Goal: Information Seeking & Learning: Learn about a topic

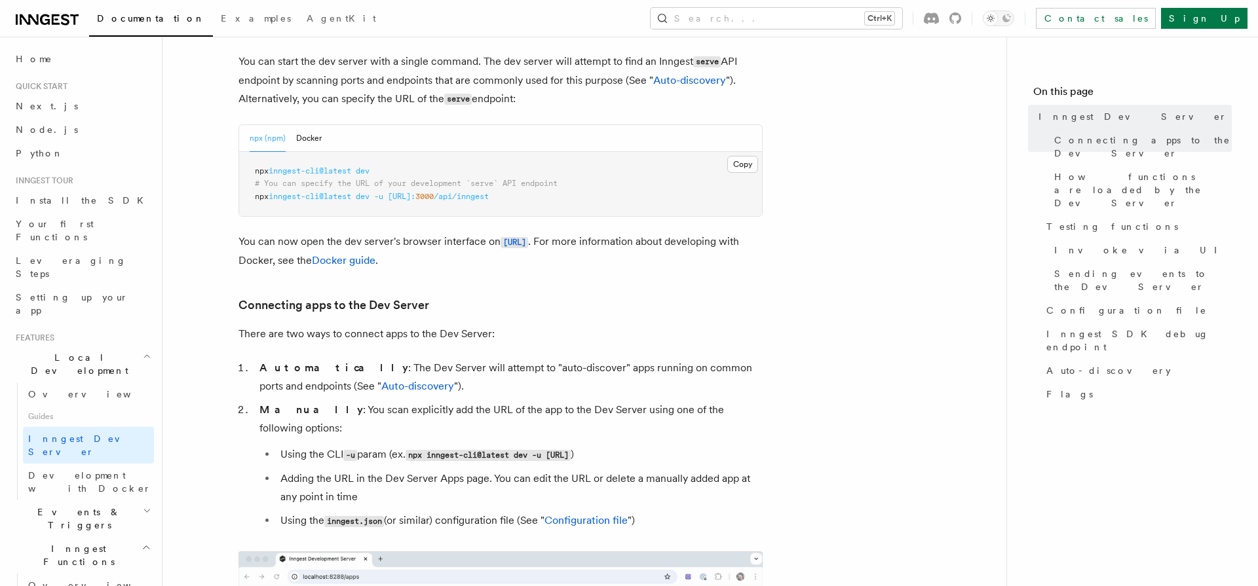
scroll to position [633, 0]
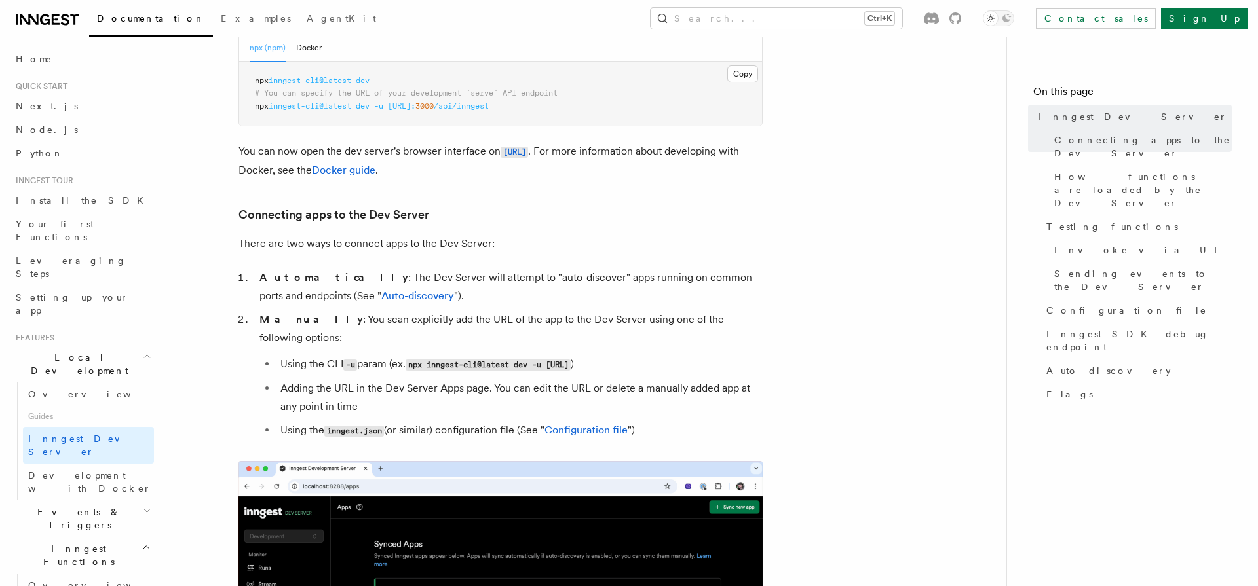
click at [357, 319] on li "Manually : You scan explicitly add the URL of the app to the Dev Server using o…" at bounding box center [509, 376] width 507 height 130
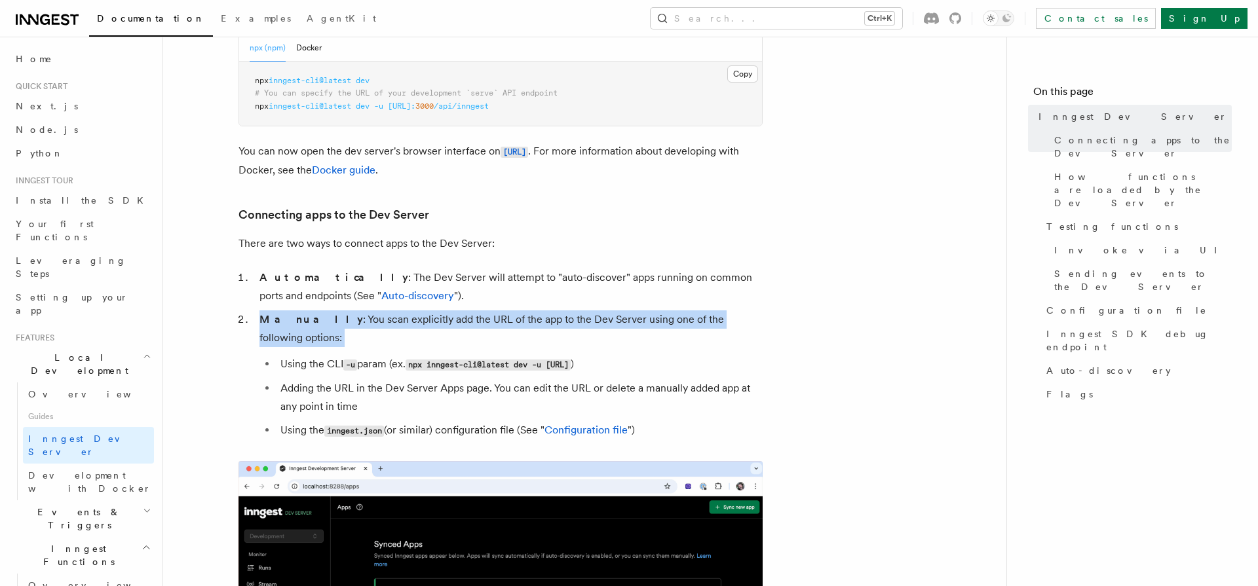
click at [357, 319] on li "Manually : You scan explicitly add the URL of the app to the Dev Server using o…" at bounding box center [509, 376] width 507 height 130
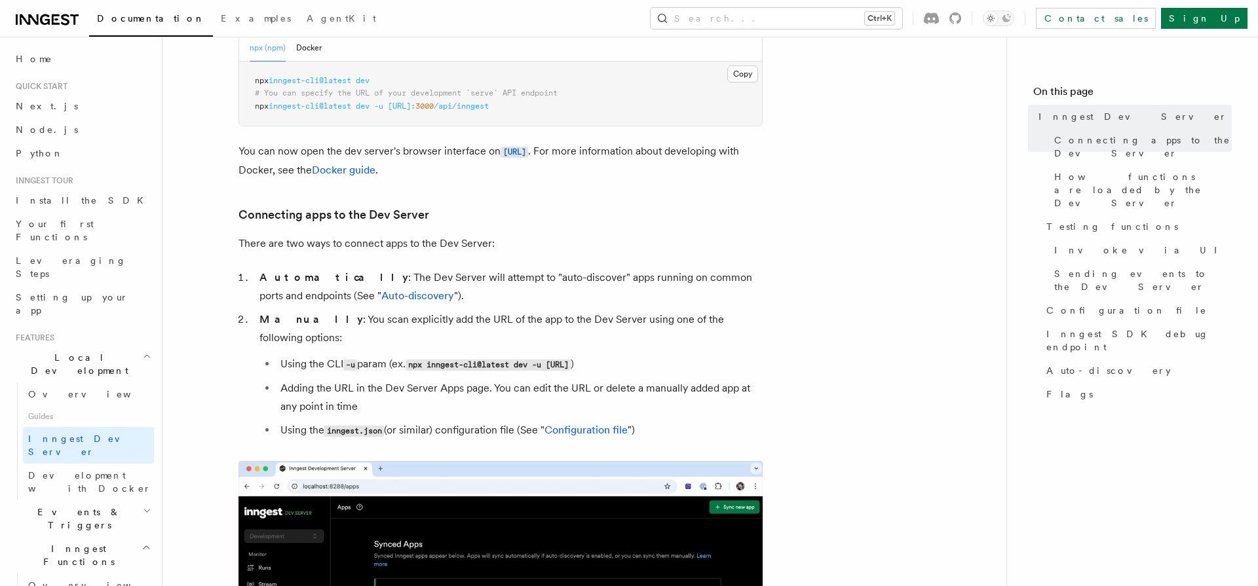
click at [299, 355] on li "Using the CLI -u param (ex. npx inngest-cli@latest dev -u http://localhost:3000…" at bounding box center [520, 364] width 486 height 19
click at [328, 386] on li "Adding the URL in the Dev Server Apps page. You can edit the URL or delete a ma…" at bounding box center [520, 397] width 486 height 37
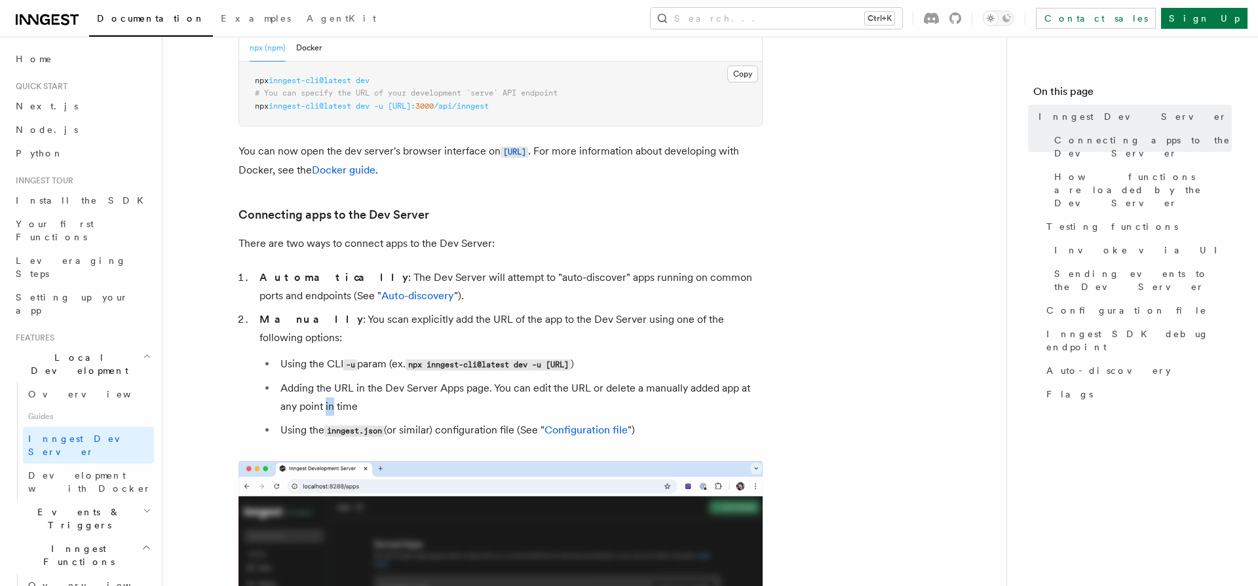
click at [328, 386] on li "Adding the URL in the Dev Server Apps page. You can edit the URL or delete a ma…" at bounding box center [520, 397] width 486 height 37
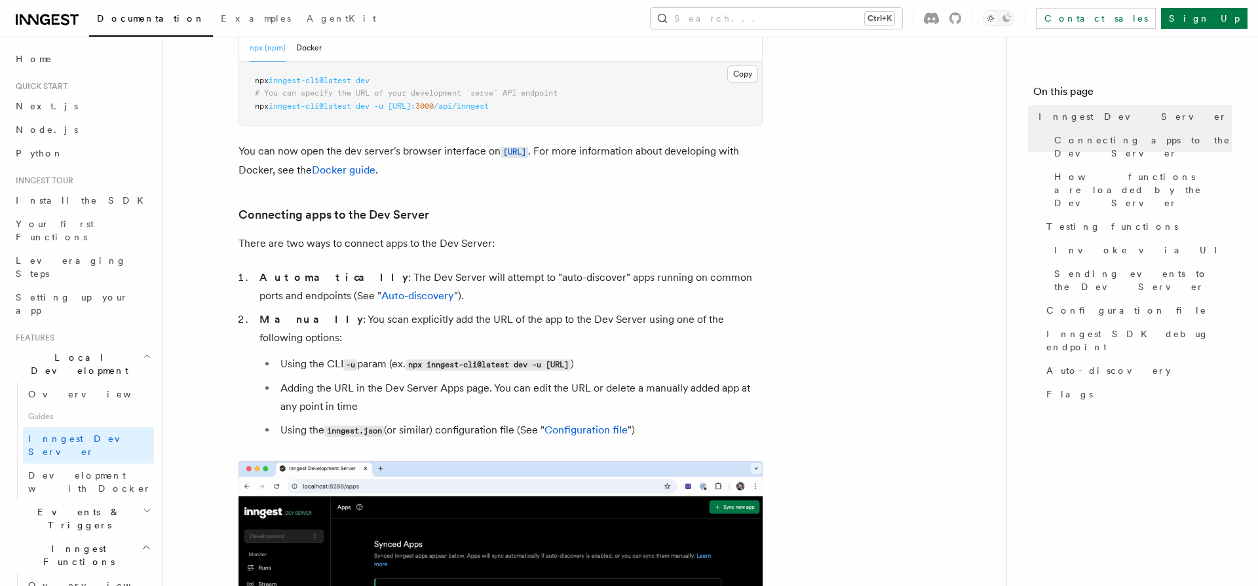
click at [328, 386] on li "Adding the URL in the Dev Server Apps page. You can edit the URL or delete a ma…" at bounding box center [520, 397] width 486 height 37
click at [296, 421] on li "Using the inngest.json (or similar) configuration file (See " Configuration fil…" at bounding box center [520, 430] width 486 height 19
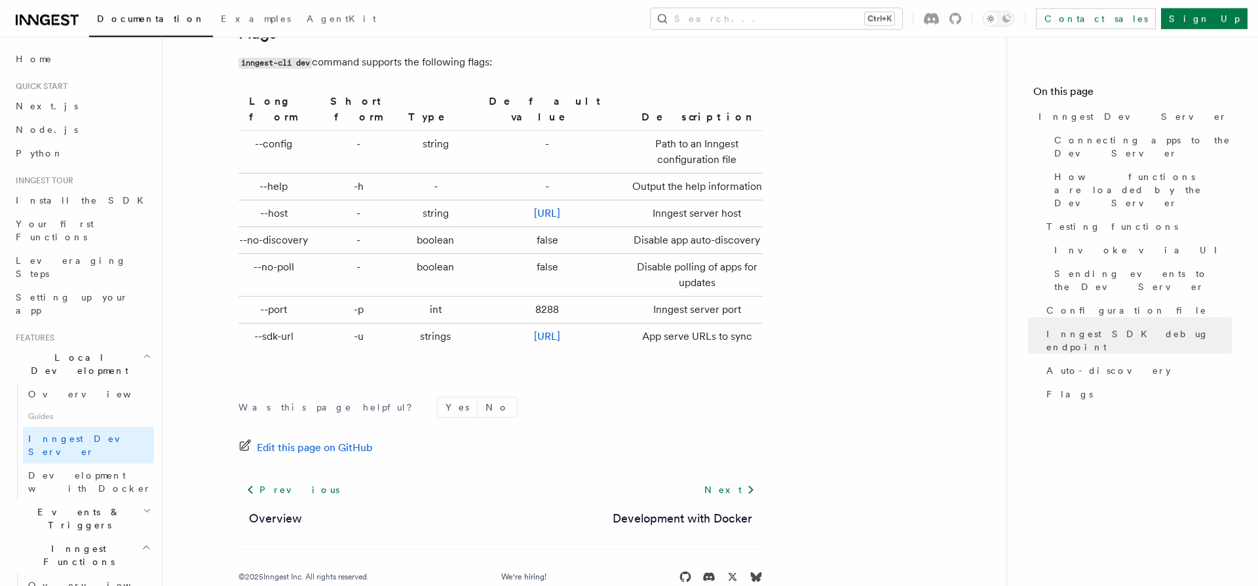
scroll to position [4402, 0]
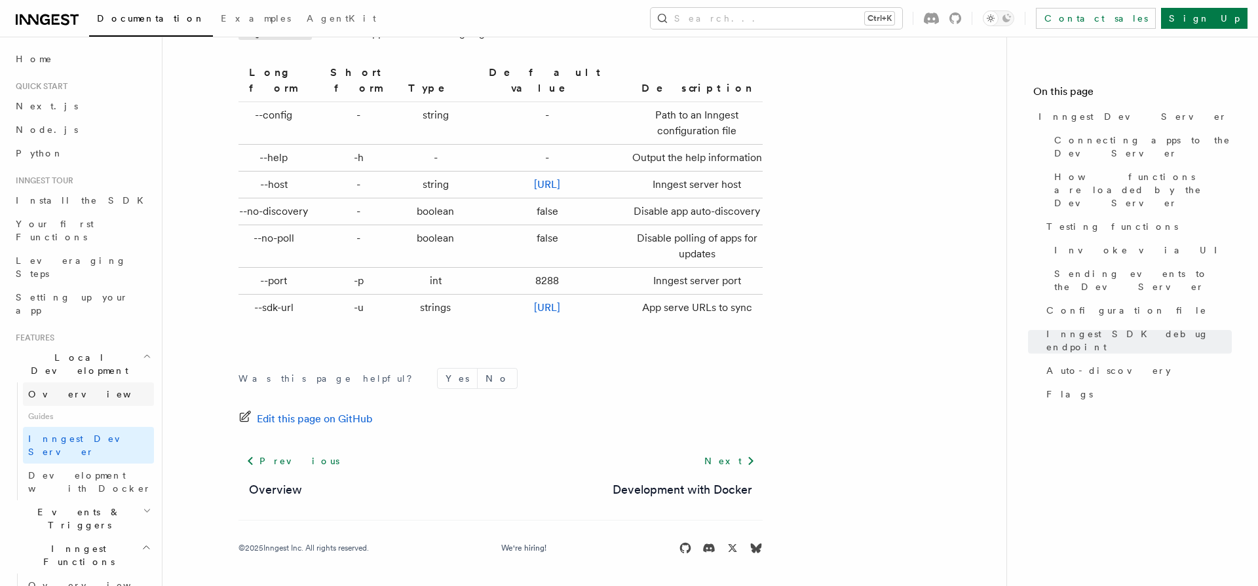
click at [33, 389] on span "Overview" at bounding box center [95, 394] width 135 height 10
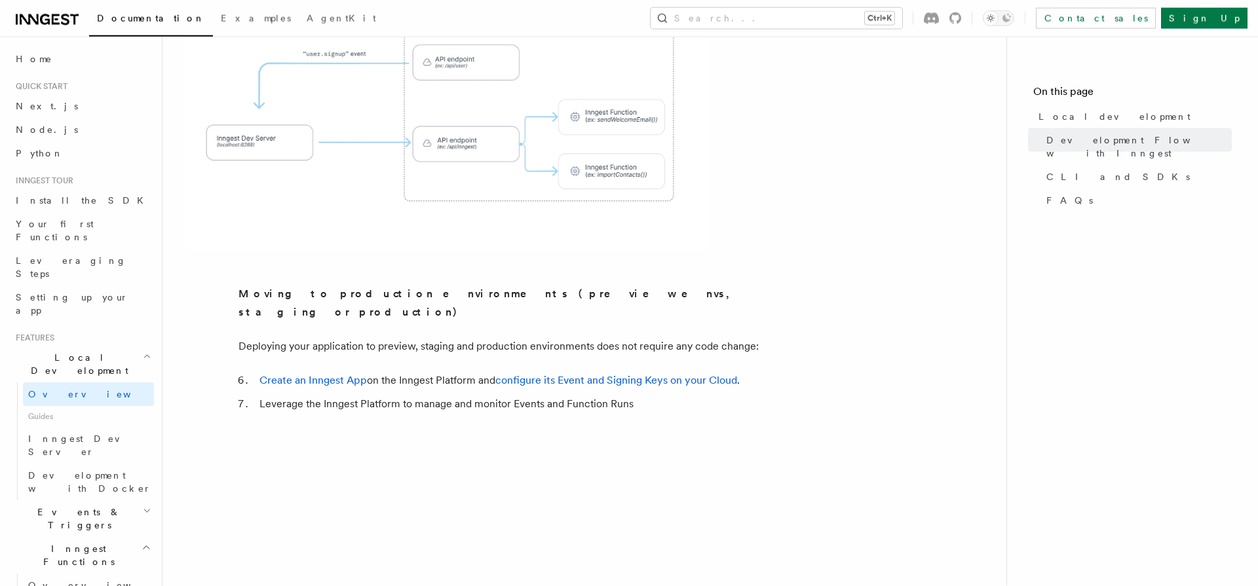
scroll to position [1175, 0]
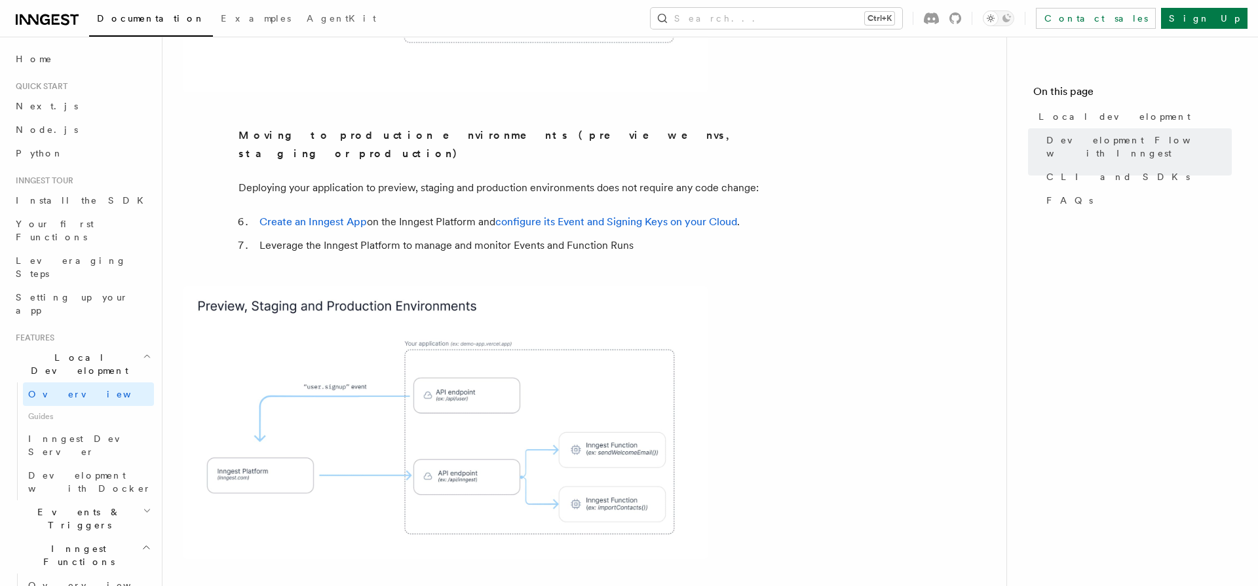
click at [449, 213] on li "Create an Inngest App on the Inngest Platform and configure its Event and Signi…" at bounding box center [509, 222] width 507 height 18
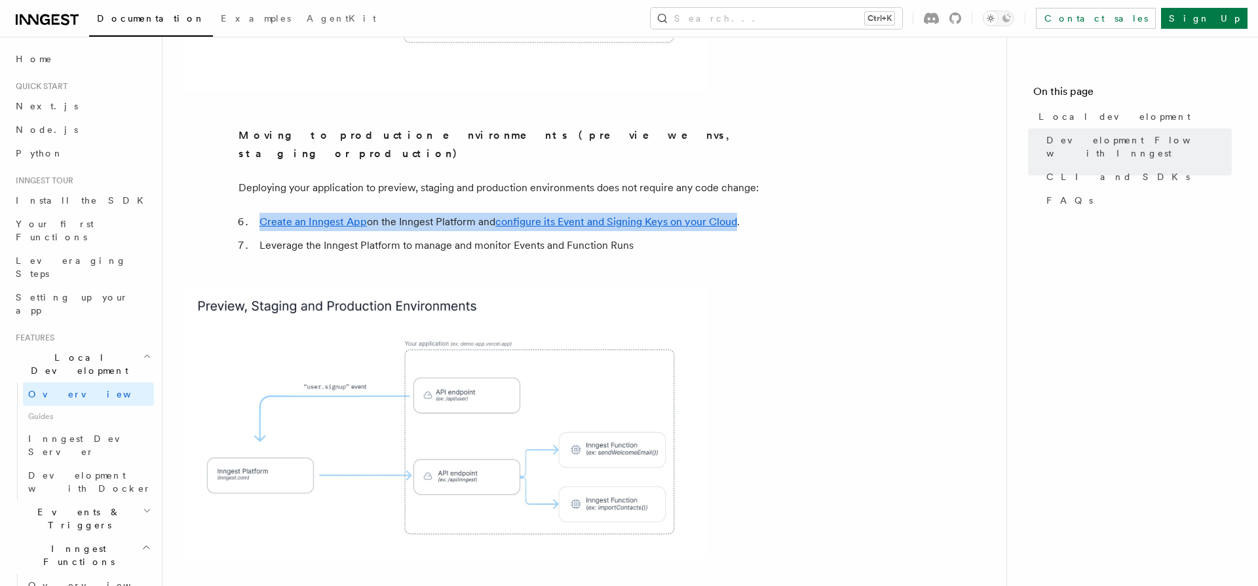
click at [449, 213] on li "Create an Inngest App on the Inngest Platform and configure its Event and Signi…" at bounding box center [509, 222] width 507 height 18
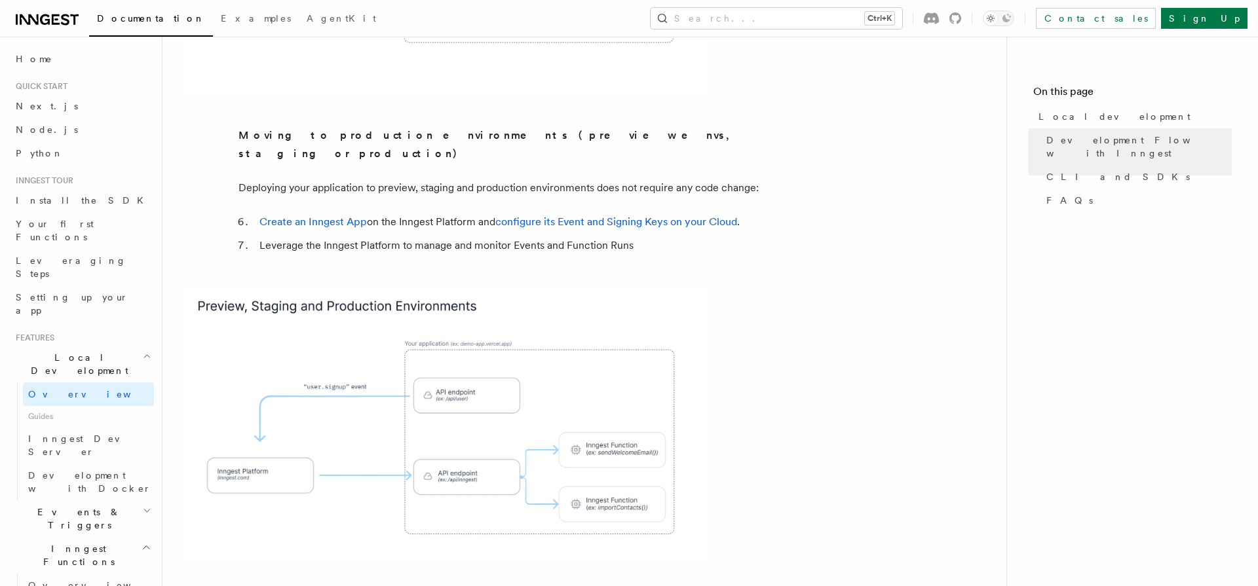
click at [492, 129] on strong "Moving to production environments (preview envs, staging or production)" at bounding box center [487, 144] width 499 height 31
click at [215, 132] on article "Features Local development Inngest's tooling makes it easy to develop your func…" at bounding box center [584, 268] width 802 height 2772
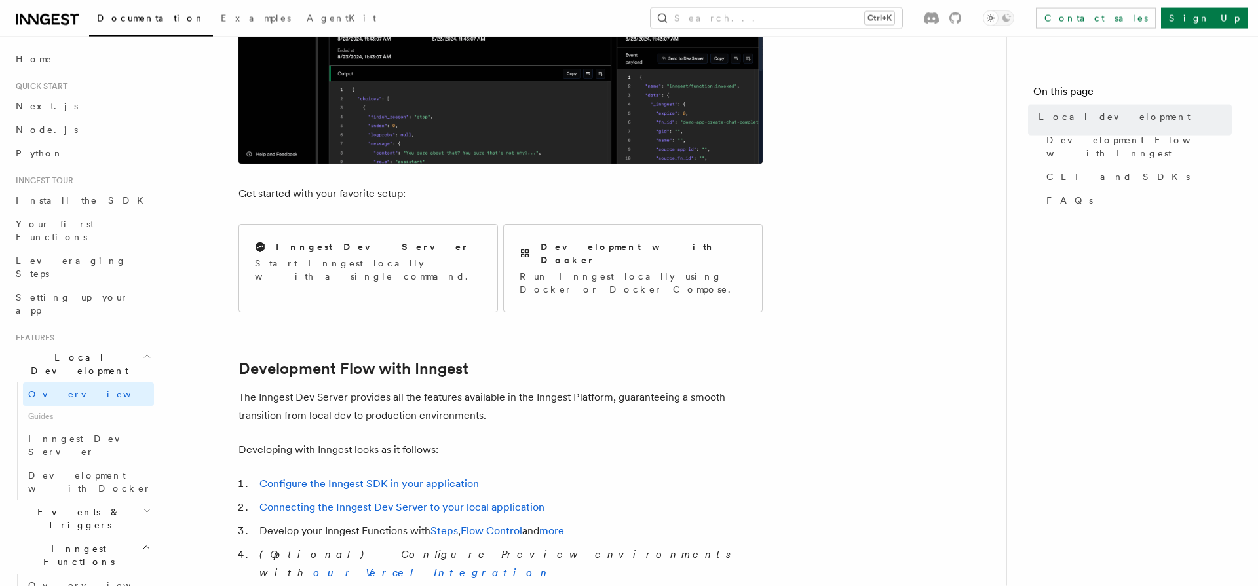
scroll to position [452, 0]
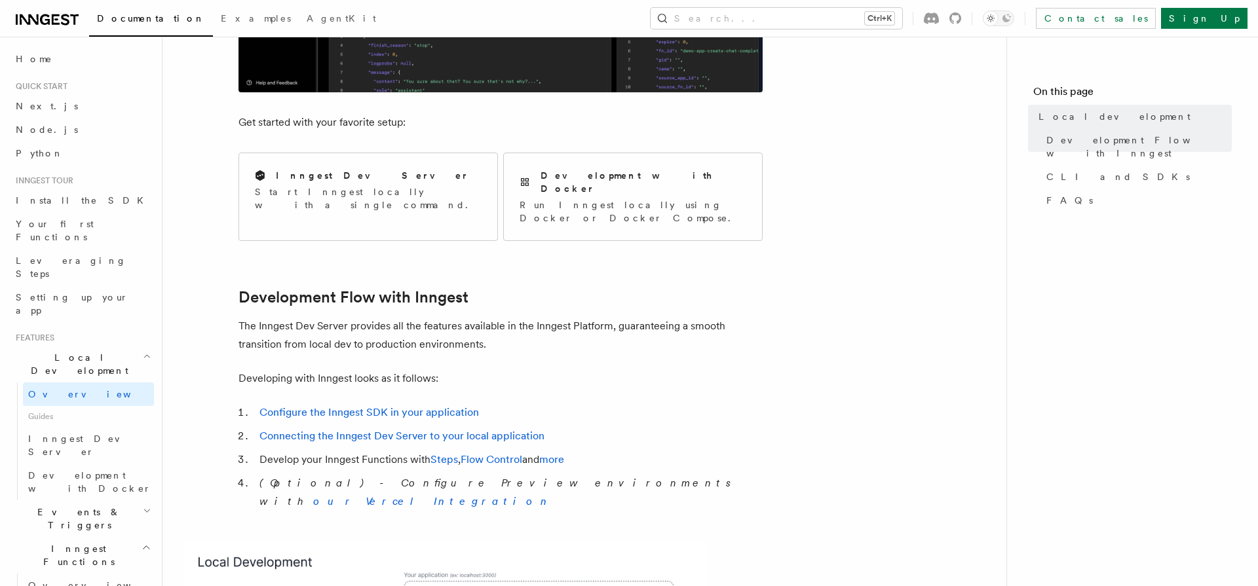
click at [275, 451] on li "Develop your Inngest Functions with Steps , Flow Control and more" at bounding box center [509, 460] width 507 height 18
click at [277, 451] on li "Develop your Inngest Functions with Steps , Flow Control and more" at bounding box center [509, 460] width 507 height 18
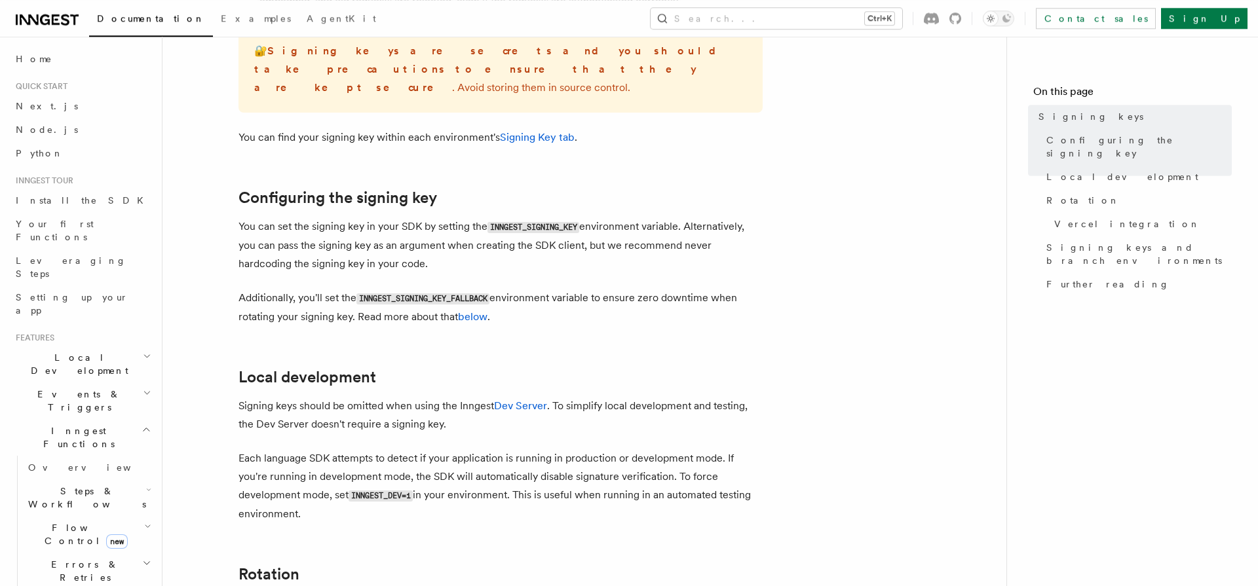
scroll to position [362, 0]
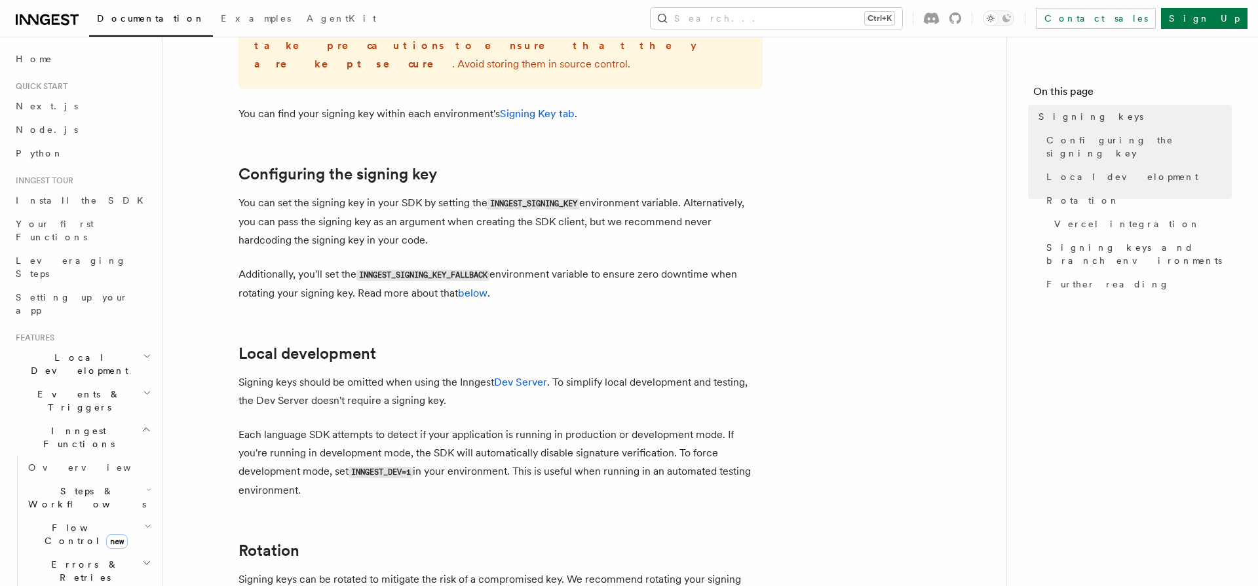
click at [271, 426] on p "Each language SDK attempts to detect if your application is running in producti…" at bounding box center [500, 463] width 524 height 74
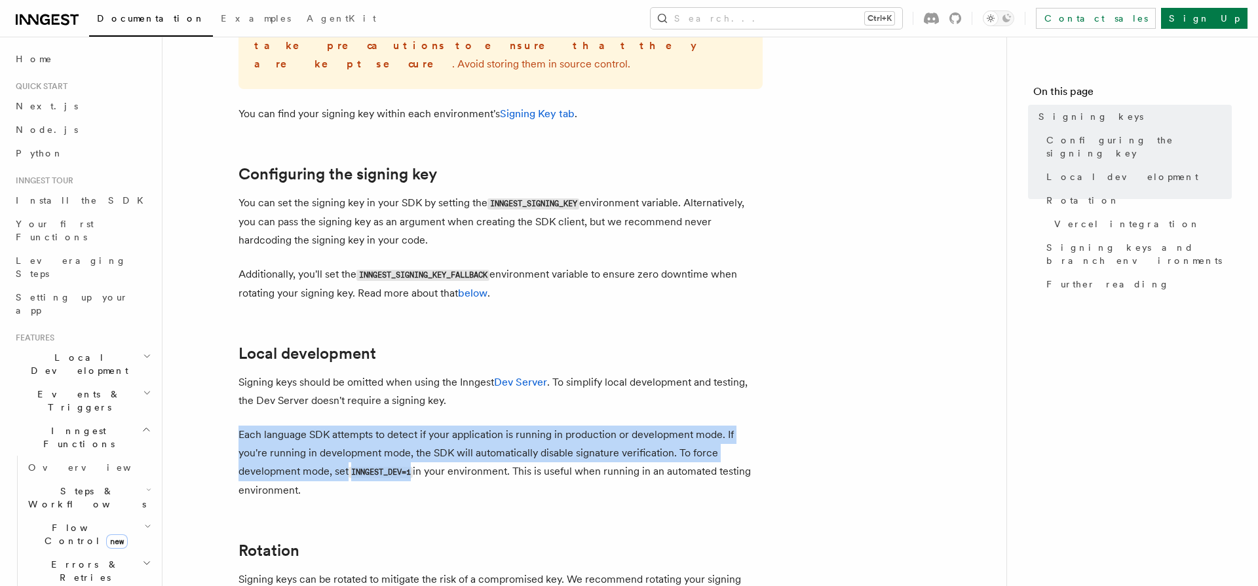
click at [271, 426] on p "Each language SDK attempts to detect if your application is running in producti…" at bounding box center [500, 463] width 524 height 74
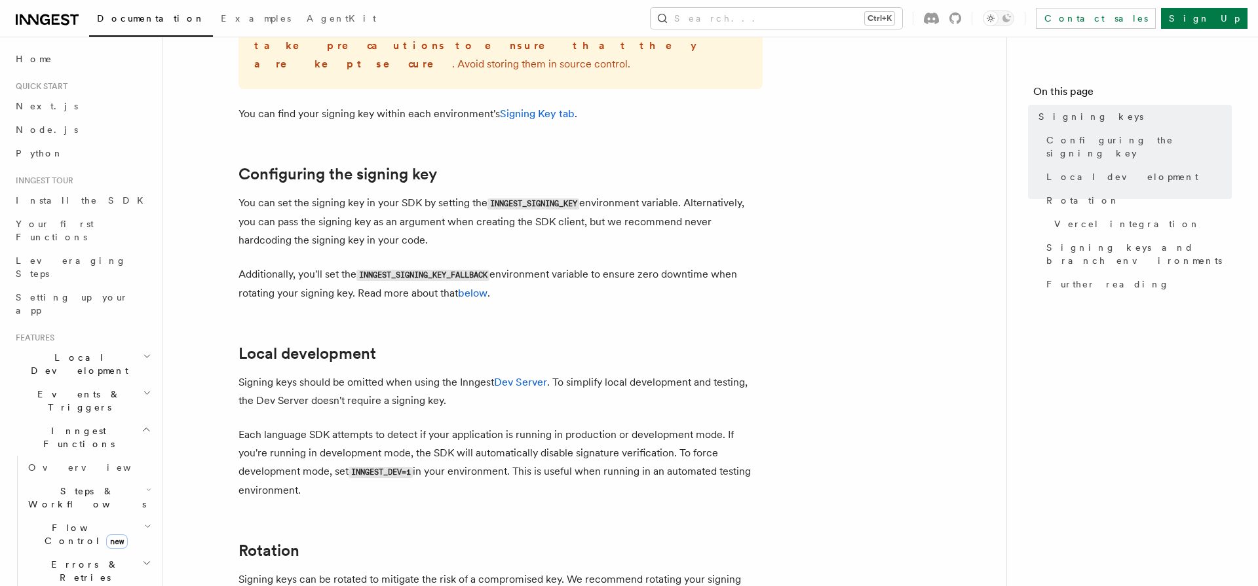
click at [495, 542] on h2 "Rotation" at bounding box center [500, 551] width 524 height 18
click at [258, 431] on p "Each language SDK attempts to detect if your application is running in producti…" at bounding box center [500, 463] width 524 height 74
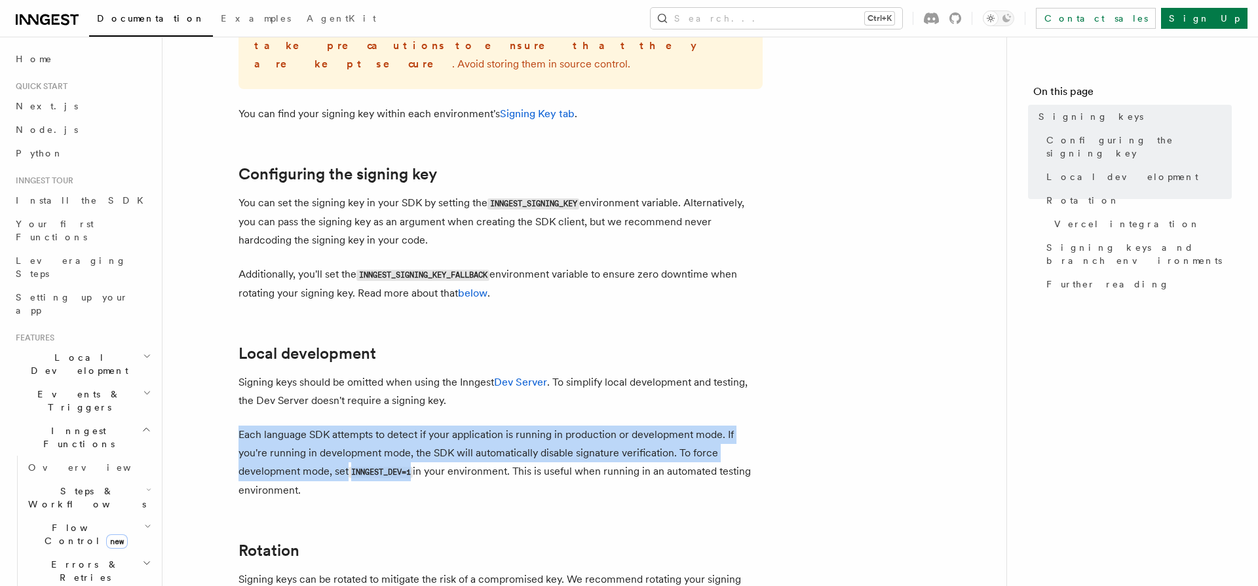
click at [258, 431] on p "Each language SDK attempts to detect if your application is running in producti…" at bounding box center [500, 463] width 524 height 74
click at [459, 478] on p "Each language SDK attempts to detect if your application is running in producti…" at bounding box center [500, 463] width 524 height 74
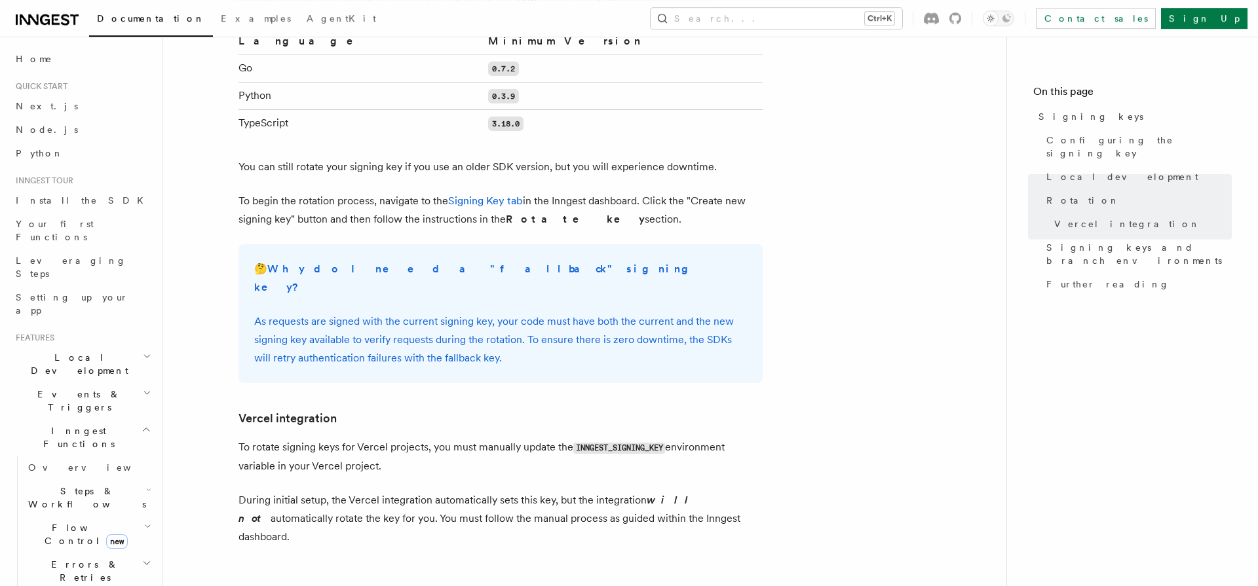
scroll to position [995, 0]
click at [619, 189] on p "To begin the rotation process, navigate to the Signing Key tab in the Inngest d…" at bounding box center [500, 207] width 524 height 37
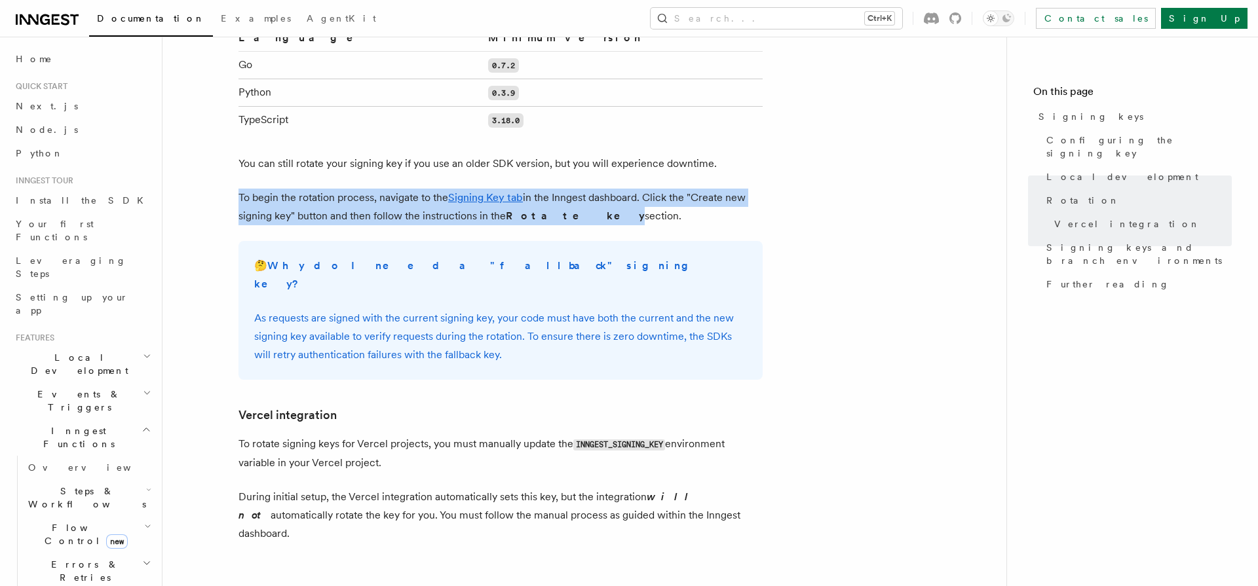
click at [619, 189] on p "To begin the rotation process, navigate to the Signing Key tab in the Inngest d…" at bounding box center [500, 207] width 524 height 37
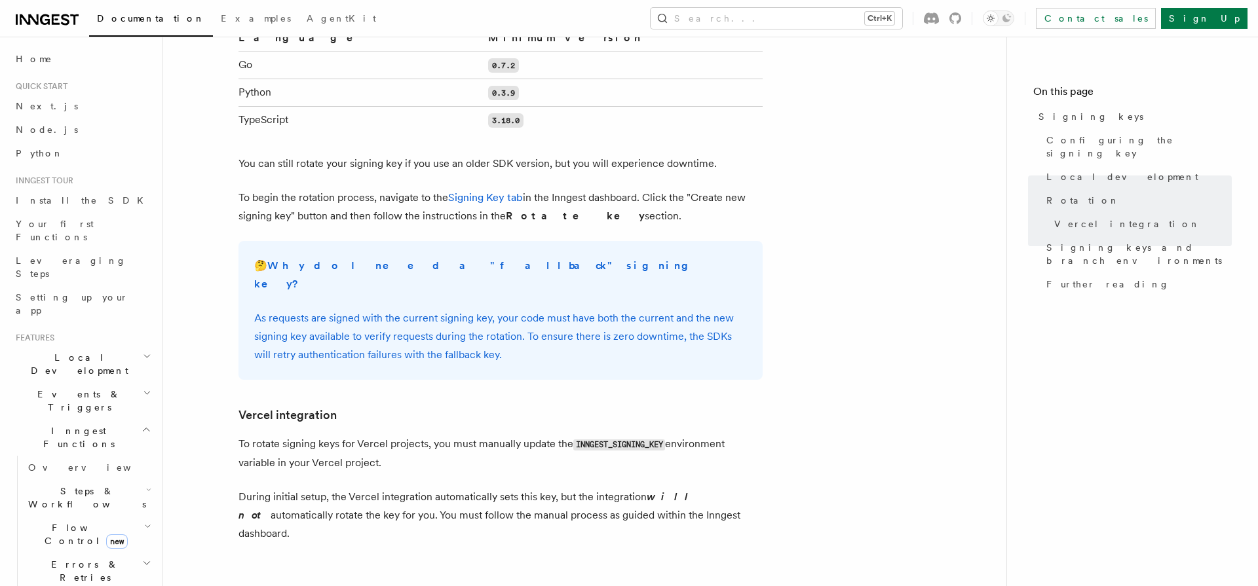
click at [200, 221] on article "Platform Deployment Signing keys Inngest uses signing keys to secure communicat…" at bounding box center [584, 51] width 802 height 1976
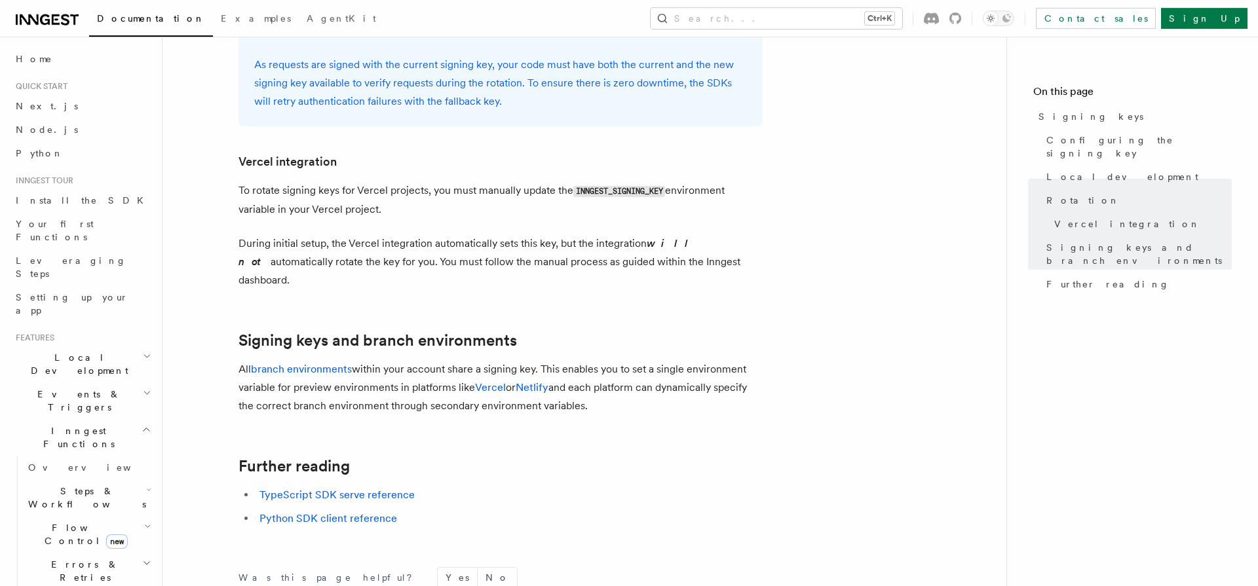
scroll to position [1356, 0]
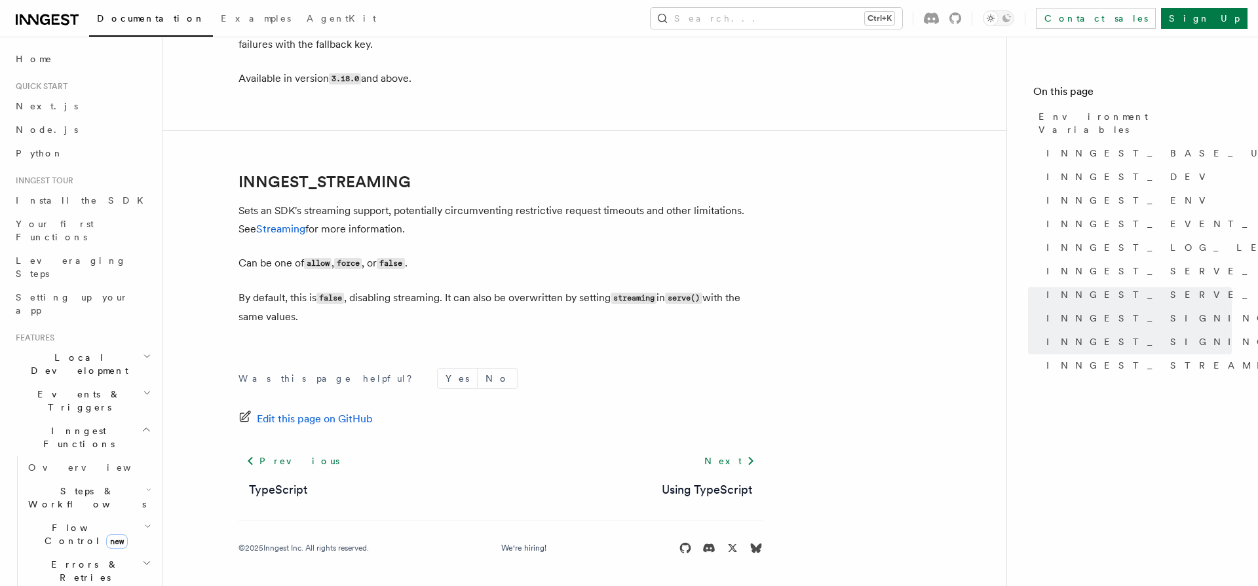
scroll to position [2570, 0]
click at [486, 296] on p "By default, this is false , disabling streaming. It can also be overwritten by …" at bounding box center [500, 307] width 524 height 37
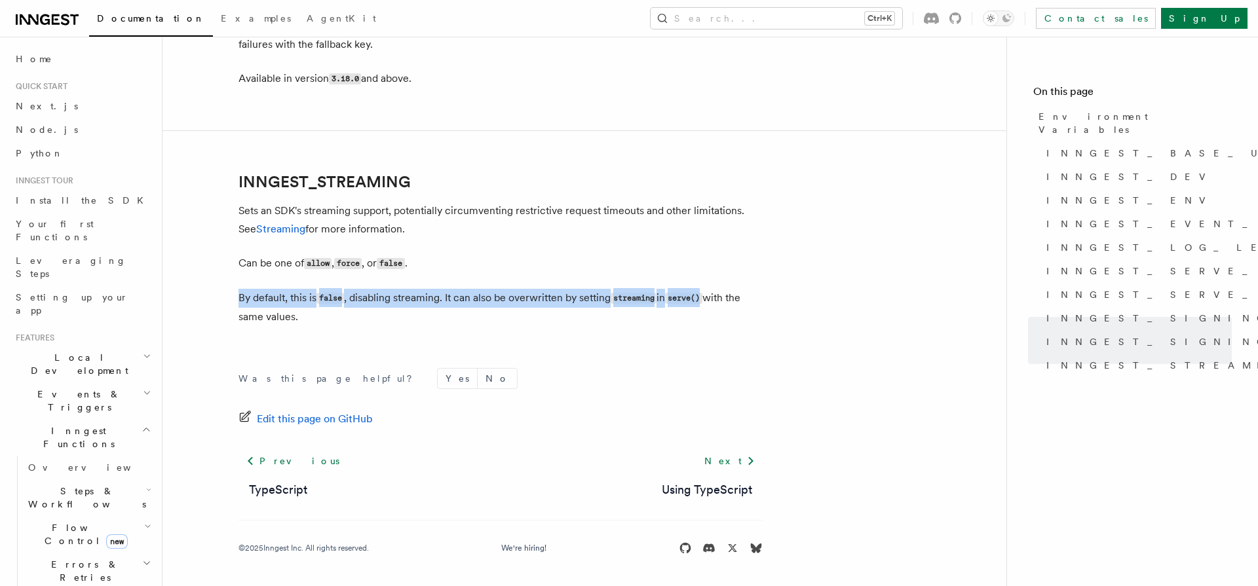
click at [486, 296] on p "By default, this is false , disabling streaming. It can also be overwritten by …" at bounding box center [500, 307] width 524 height 37
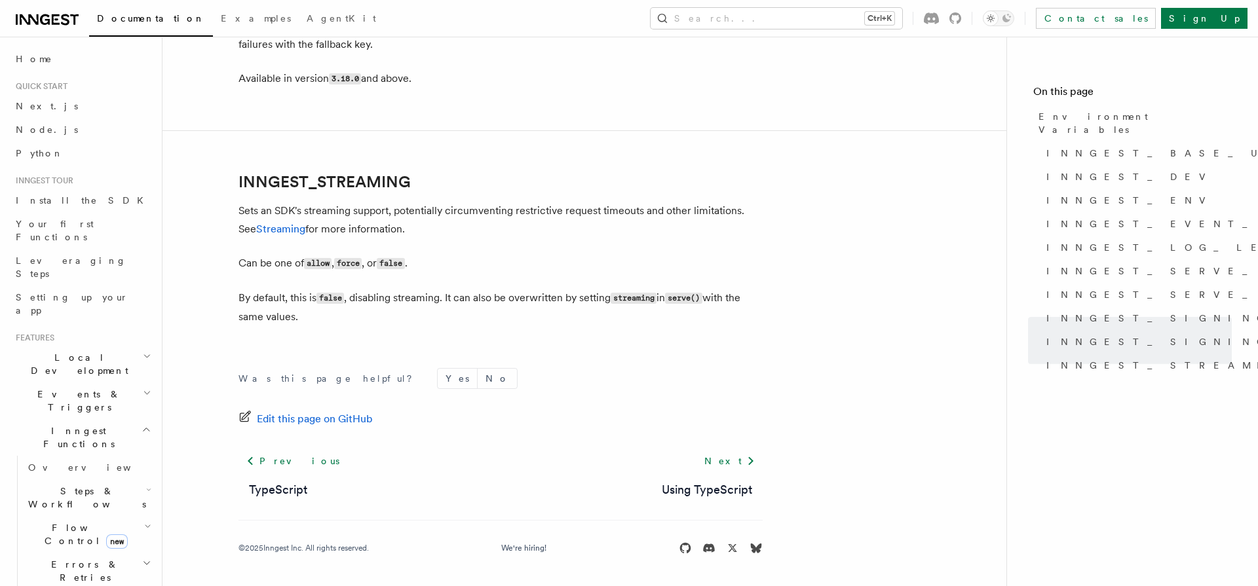
click at [435, 349] on div "Was this page helpful? Yes No Edit this page on GitHub Previous TypeScript Next…" at bounding box center [500, 464] width 524 height 244
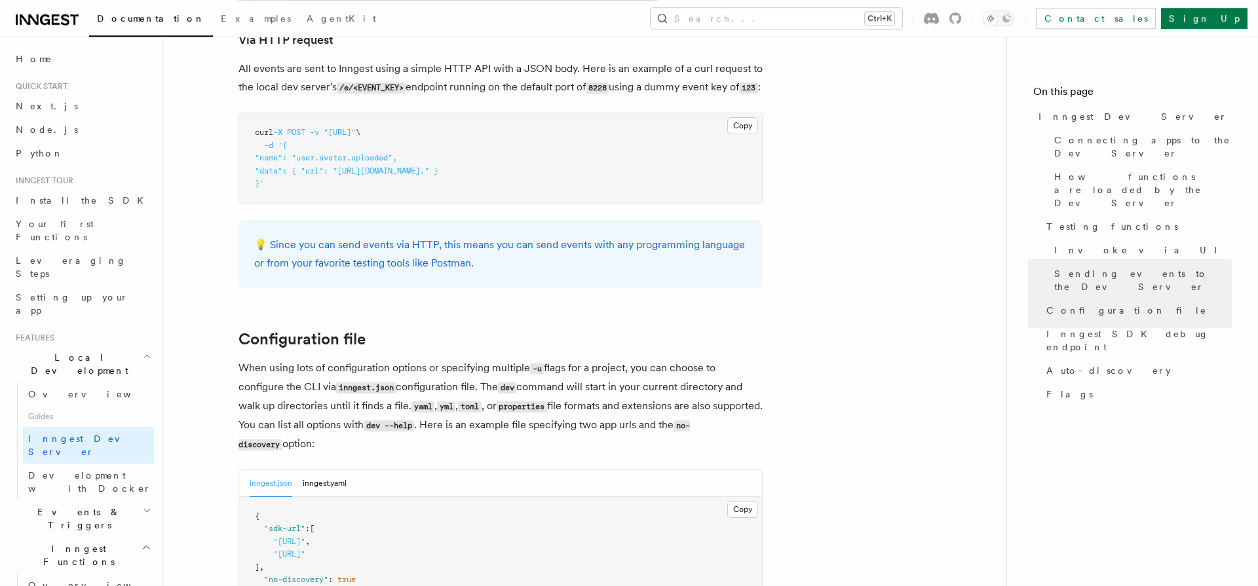
scroll to position [3178, 0]
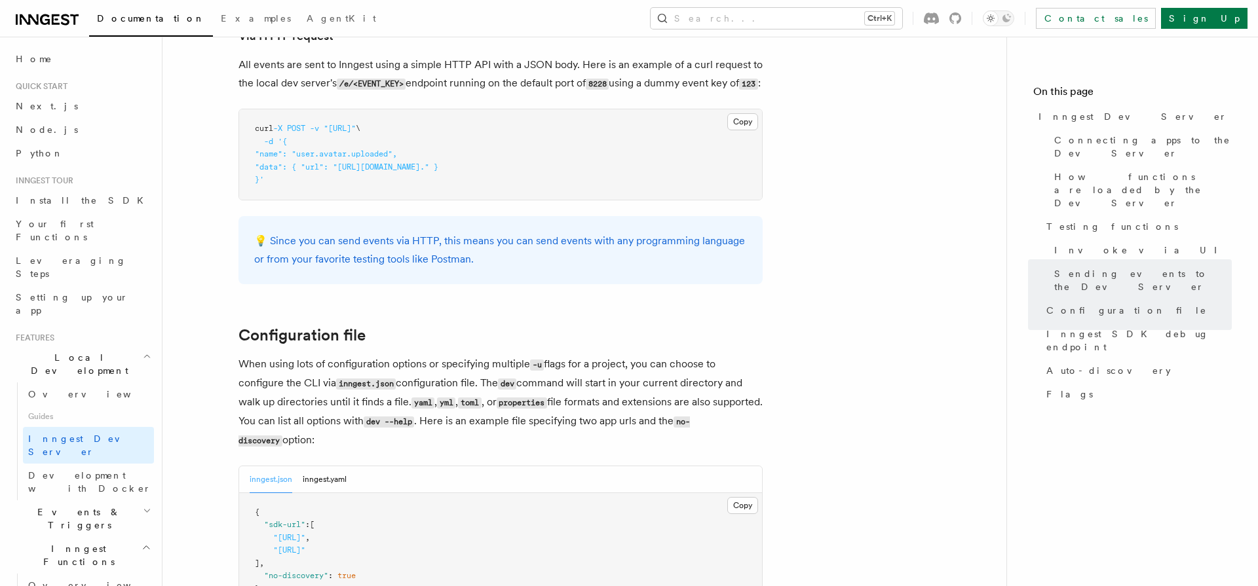
drag, startPoint x: 263, startPoint y: 358, endPoint x: 216, endPoint y: 269, distance: 101.4
drag, startPoint x: 339, startPoint y: 356, endPoint x: 189, endPoint y: 271, distance: 172.0
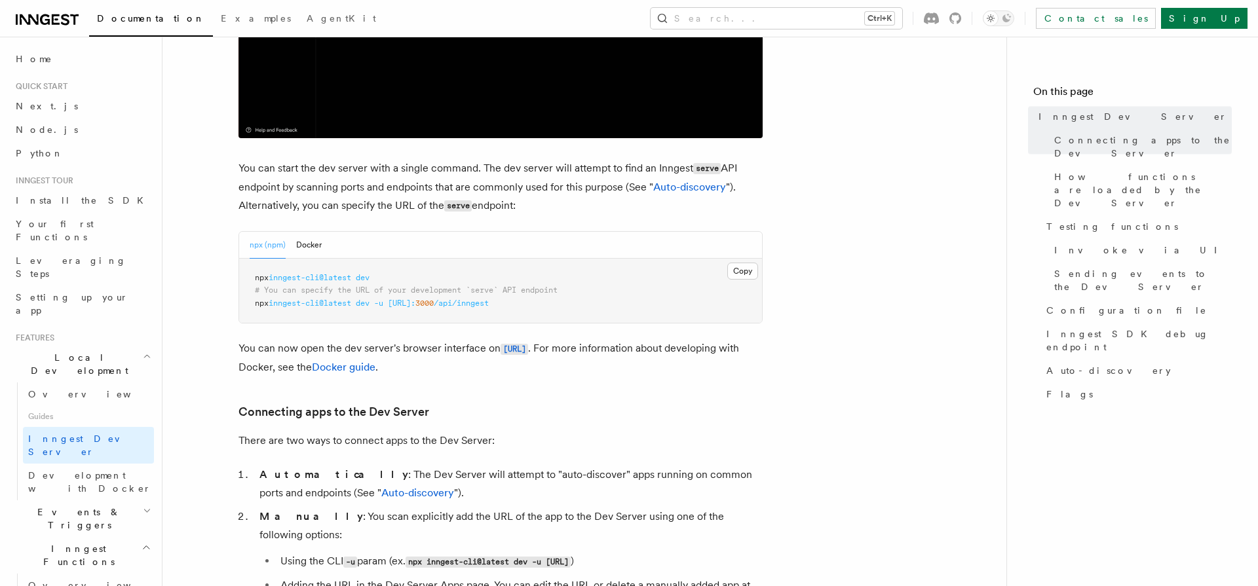
scroll to position [0, 0]
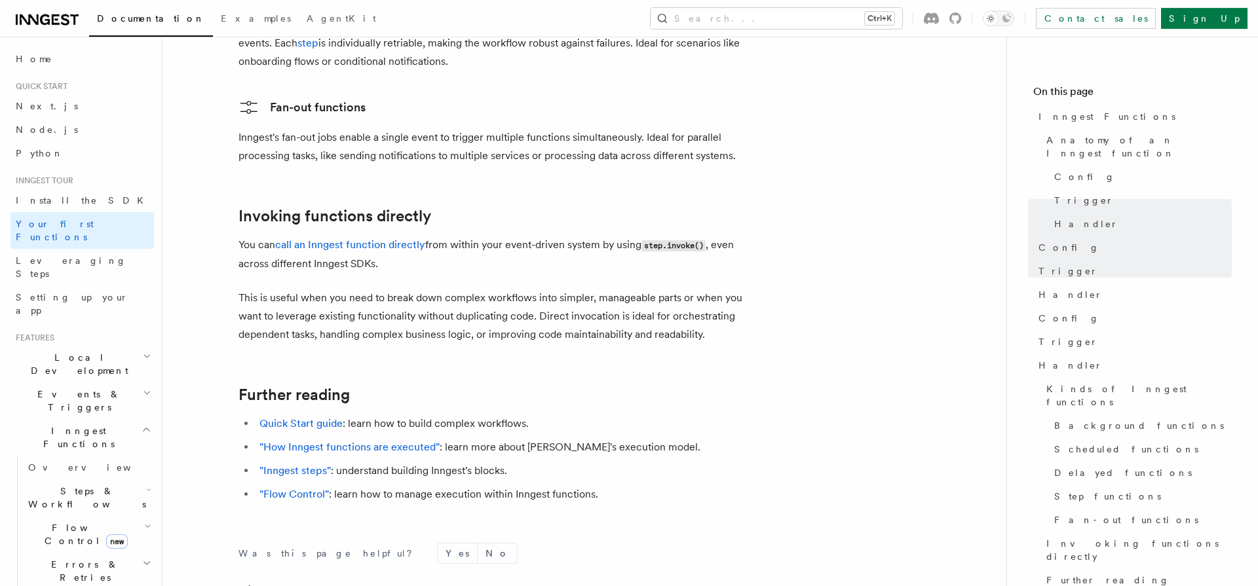
scroll to position [2178, 0]
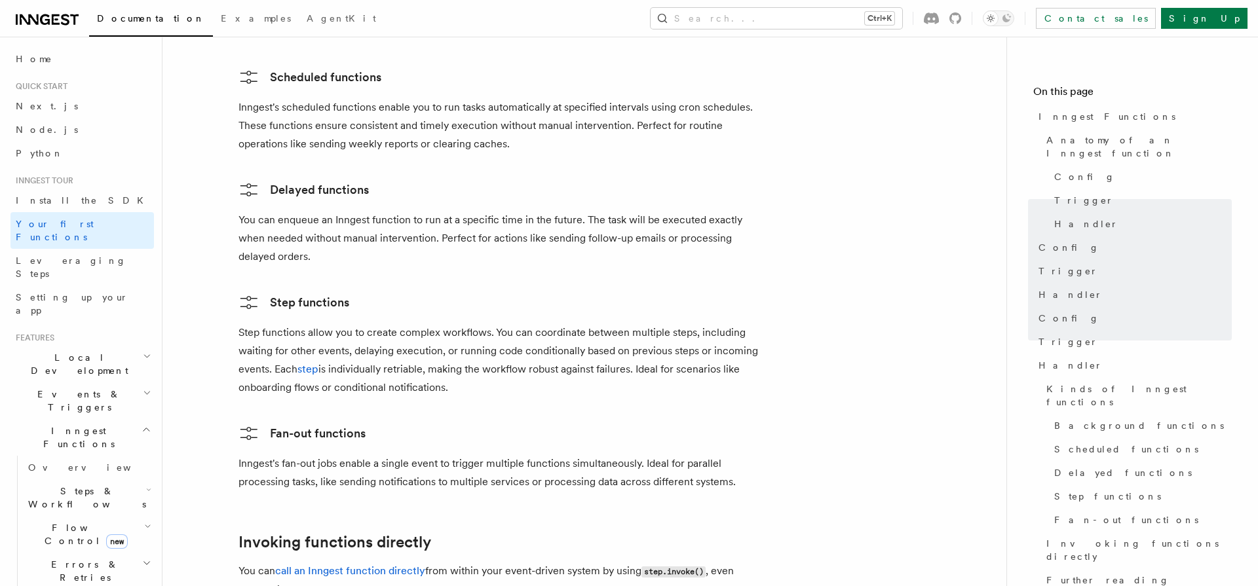
click at [313, 455] on p "Inngest's fan-out jobs enable a single event to trigger multiple functions simu…" at bounding box center [500, 473] width 524 height 37
click at [672, 455] on p "Inngest's fan-out jobs enable a single event to trigger multiple functions simu…" at bounding box center [500, 473] width 524 height 37
click at [376, 455] on p "Inngest's fan-out jobs enable a single event to trigger multiple functions simu…" at bounding box center [500, 473] width 524 height 37
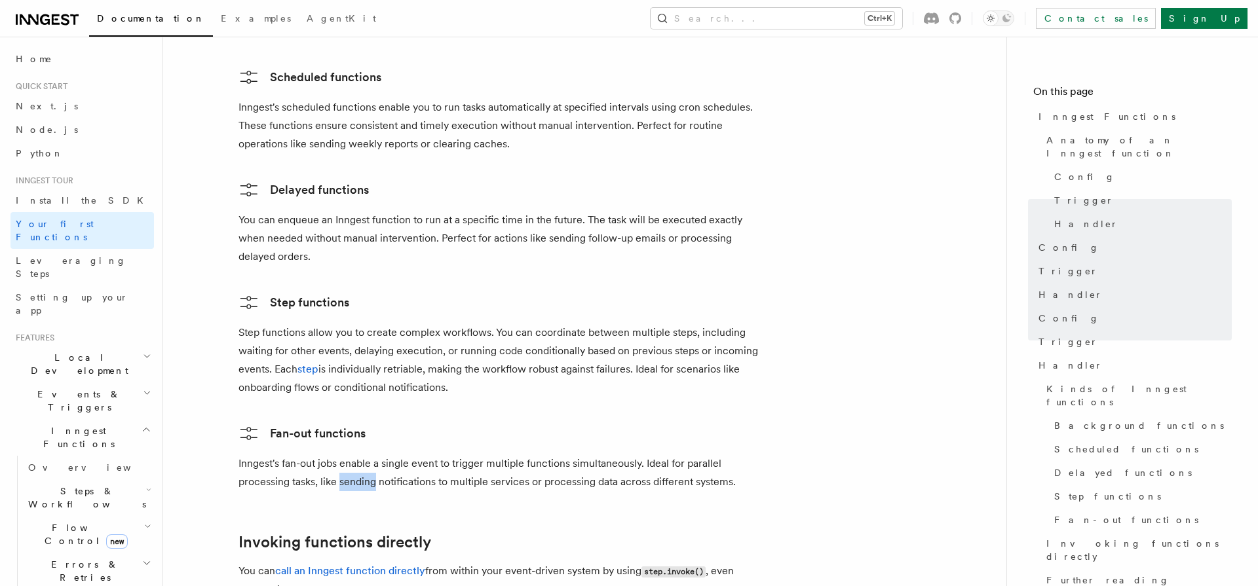
click at [376, 455] on p "Inngest's fan-out jobs enable a single event to trigger multiple functions simu…" at bounding box center [500, 473] width 524 height 37
click at [578, 455] on p "Inngest's fan-out jobs enable a single event to trigger multiple functions simu…" at bounding box center [500, 473] width 524 height 37
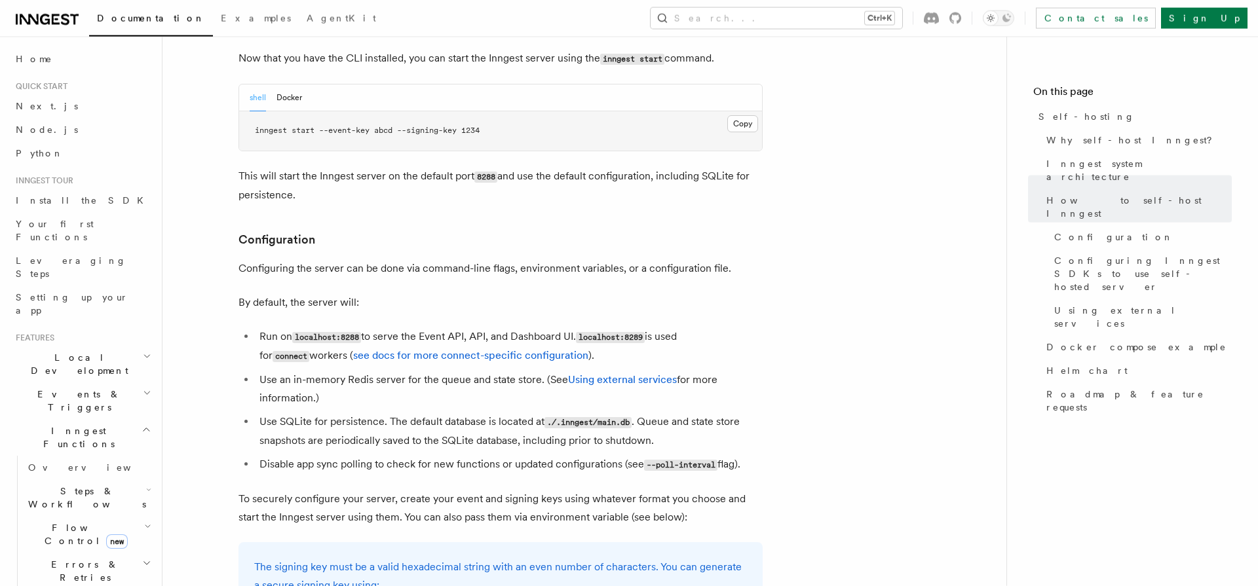
scroll to position [1537, 0]
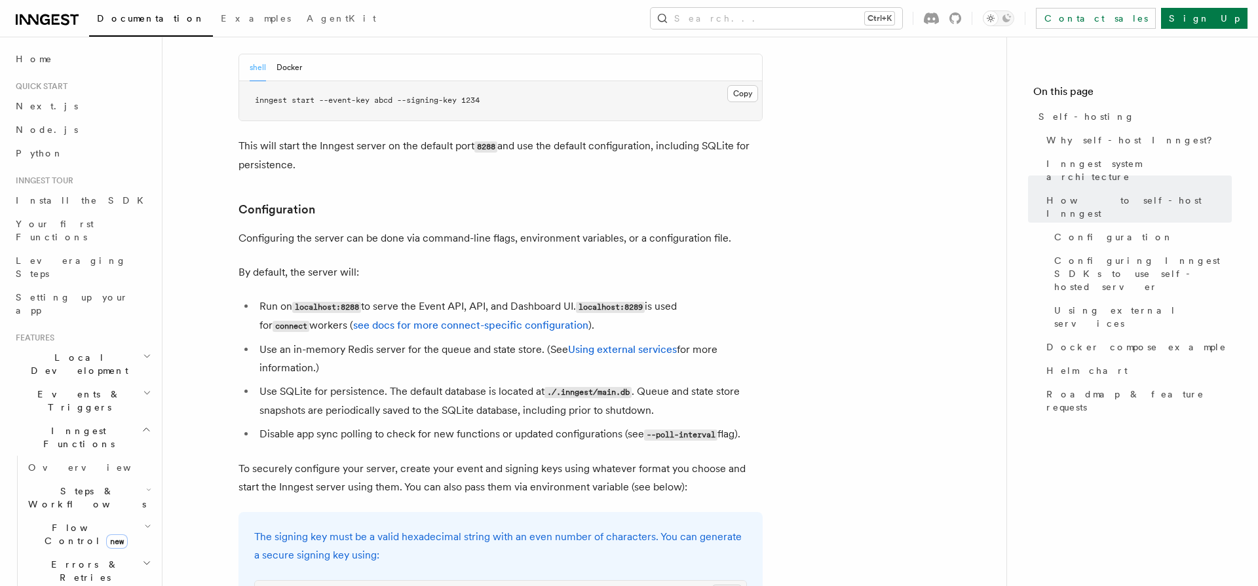
click at [419, 297] on li "Run on localhost:8288 to serve the Event API, API, and Dashboard UI. localhost:…" at bounding box center [509, 316] width 507 height 38
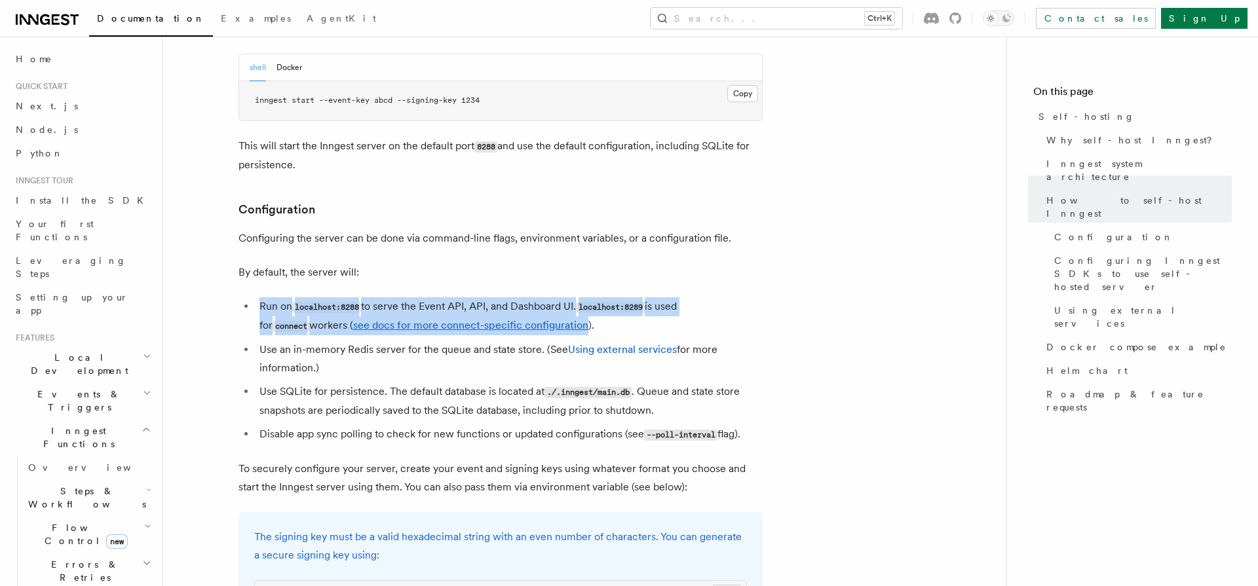
click at [419, 297] on li "Run on localhost:8288 to serve the Event API, API, and Dashboard UI. localhost:…" at bounding box center [509, 316] width 507 height 38
click at [738, 298] on li "Run on localhost:8288 to serve the Event API, API, and Dashboard UI. localhost:…" at bounding box center [509, 316] width 507 height 38
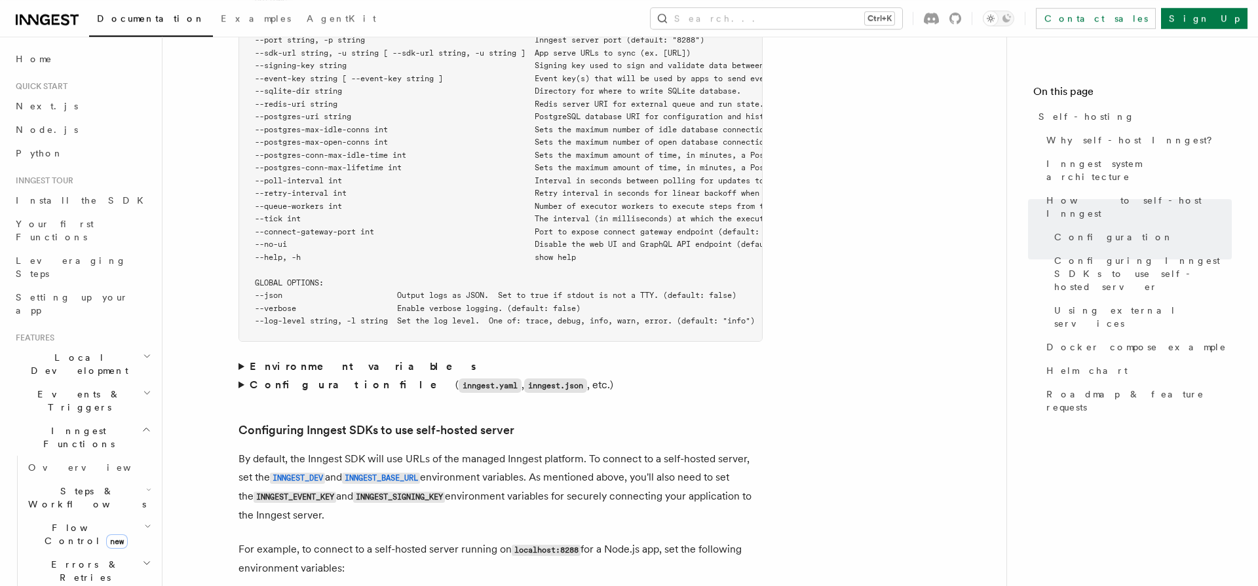
scroll to position [2532, 0]
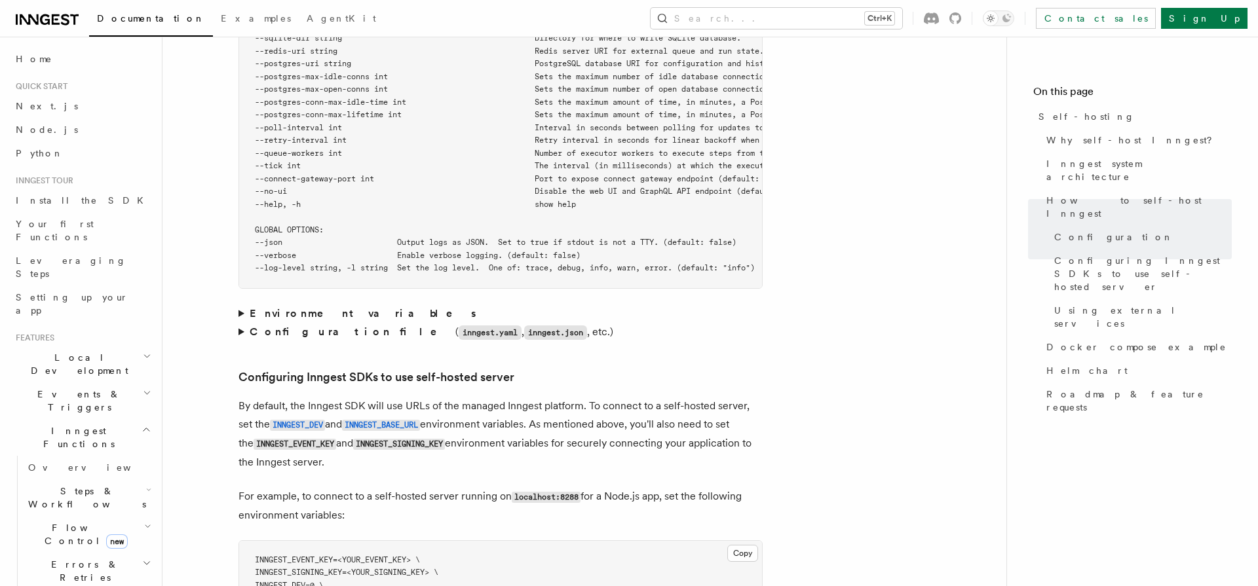
click at [238, 290] on article "Platform Deployment Self-hosting Self-hosting support for Inngest is supported …" at bounding box center [584, 326] width 802 height 5601
click at [243, 305] on summary "Environment variables" at bounding box center [500, 314] width 524 height 18
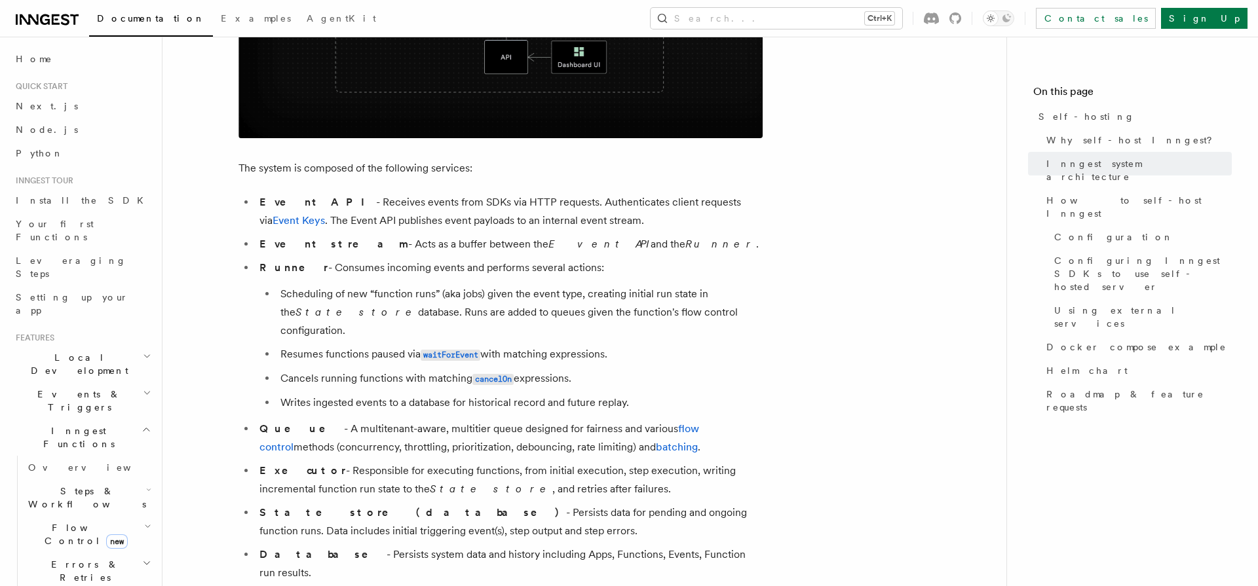
scroll to position [723, 0]
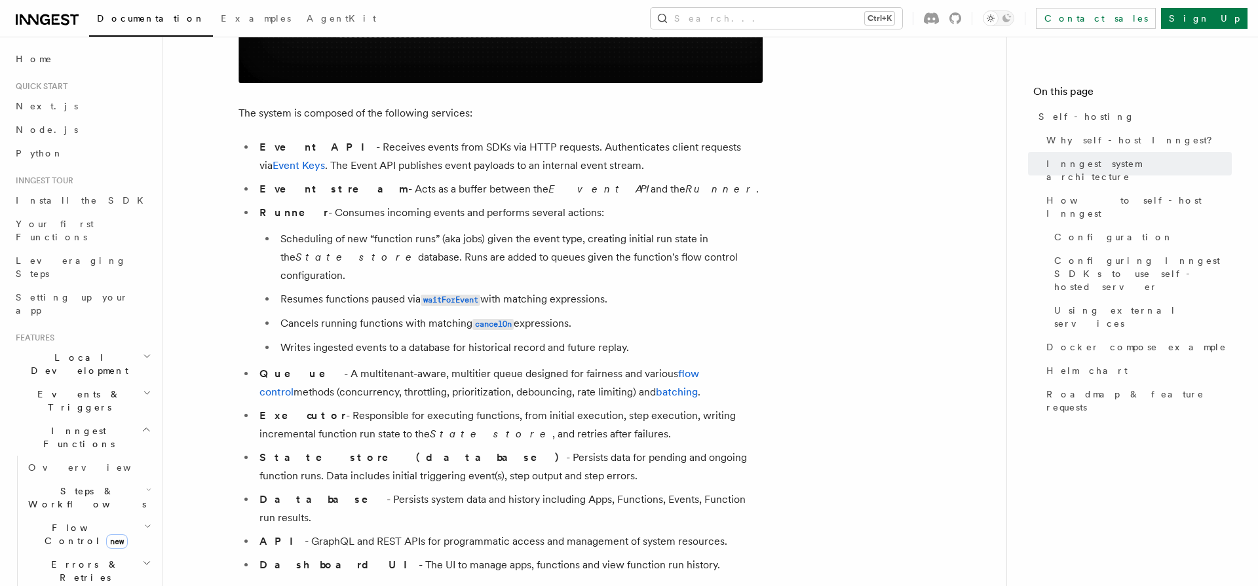
click at [406, 407] on li "Executor - Responsible for executing functions, from initial execution, step ex…" at bounding box center [509, 425] width 507 height 37
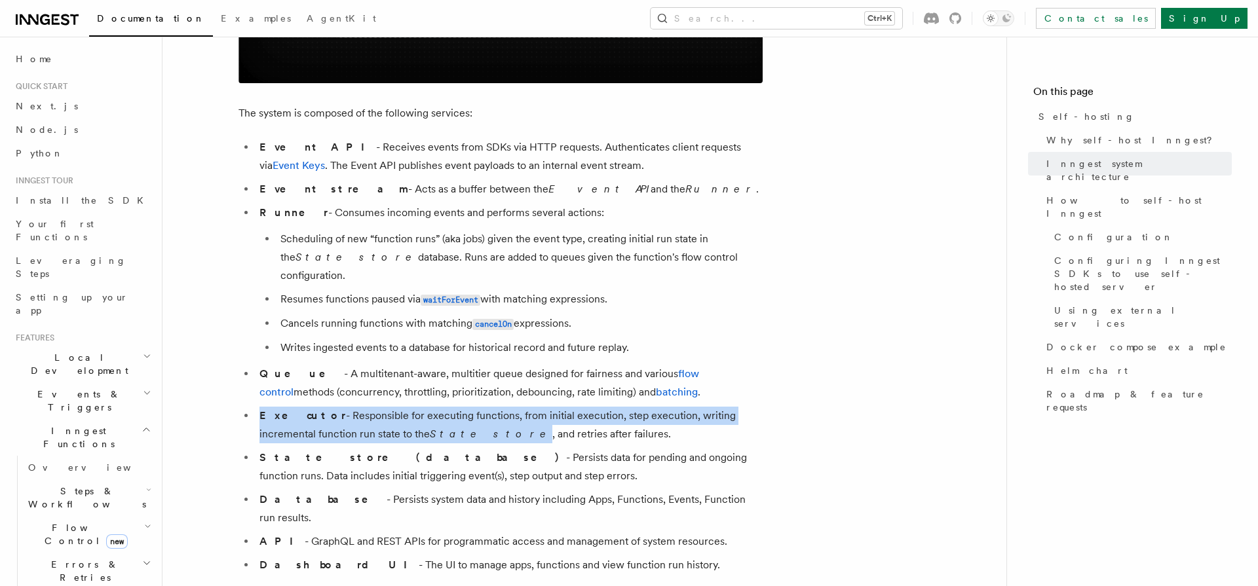
click at [406, 407] on li "Executor - Responsible for executing functions, from initial execution, step ex…" at bounding box center [509, 425] width 507 height 37
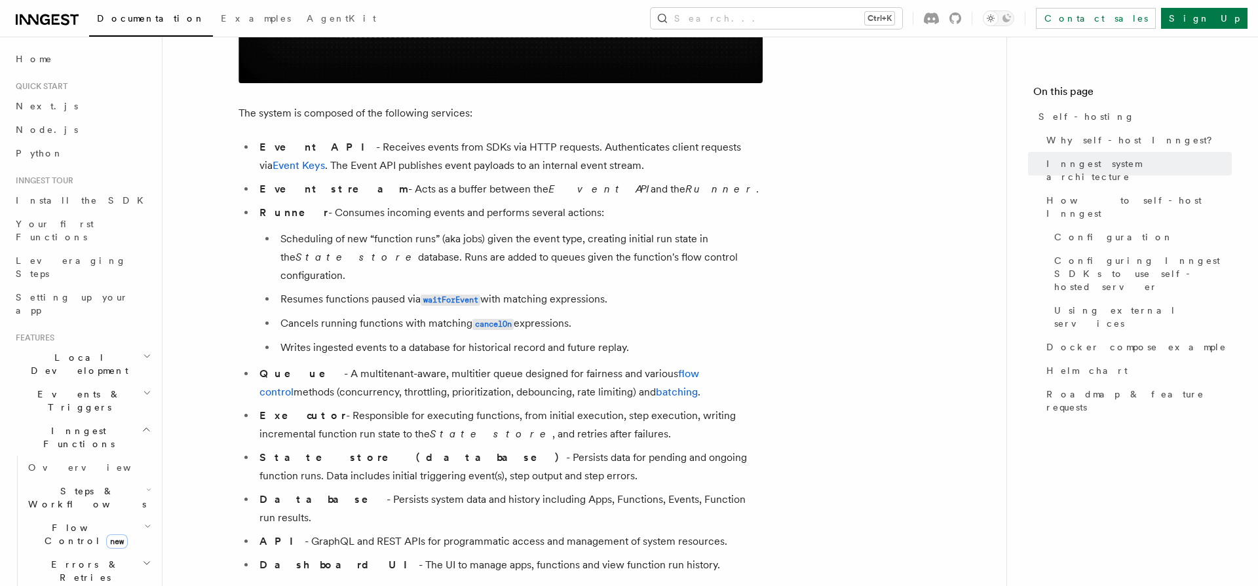
click at [642, 457] on li "State store (database) - Persists data for pending and ongoing function runs. D…" at bounding box center [509, 467] width 507 height 37
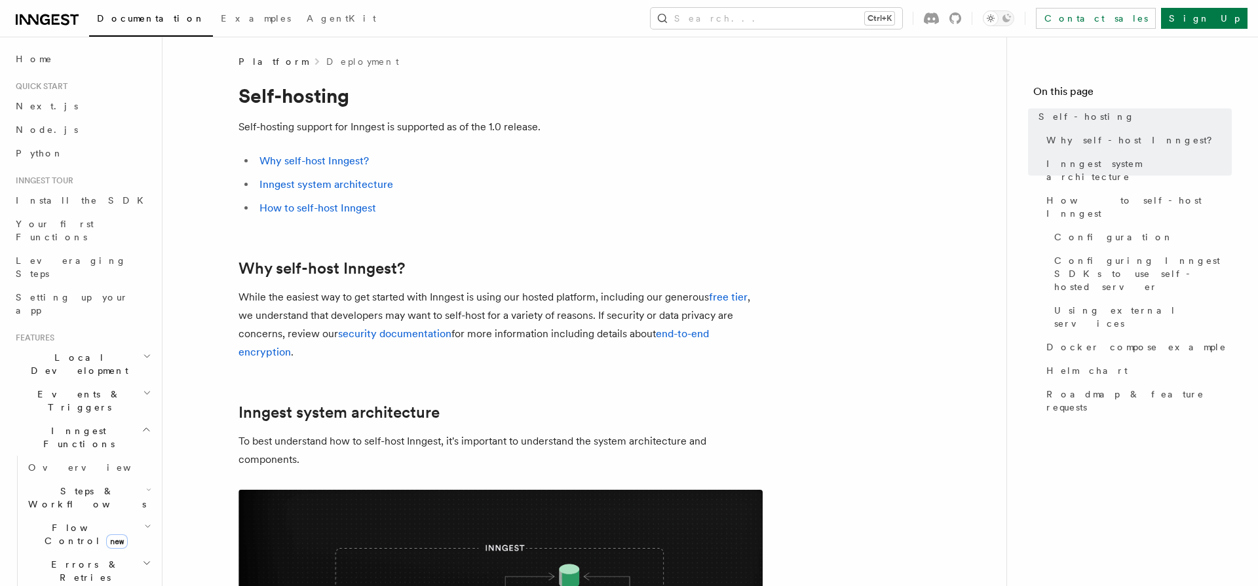
scroll to position [0, 0]
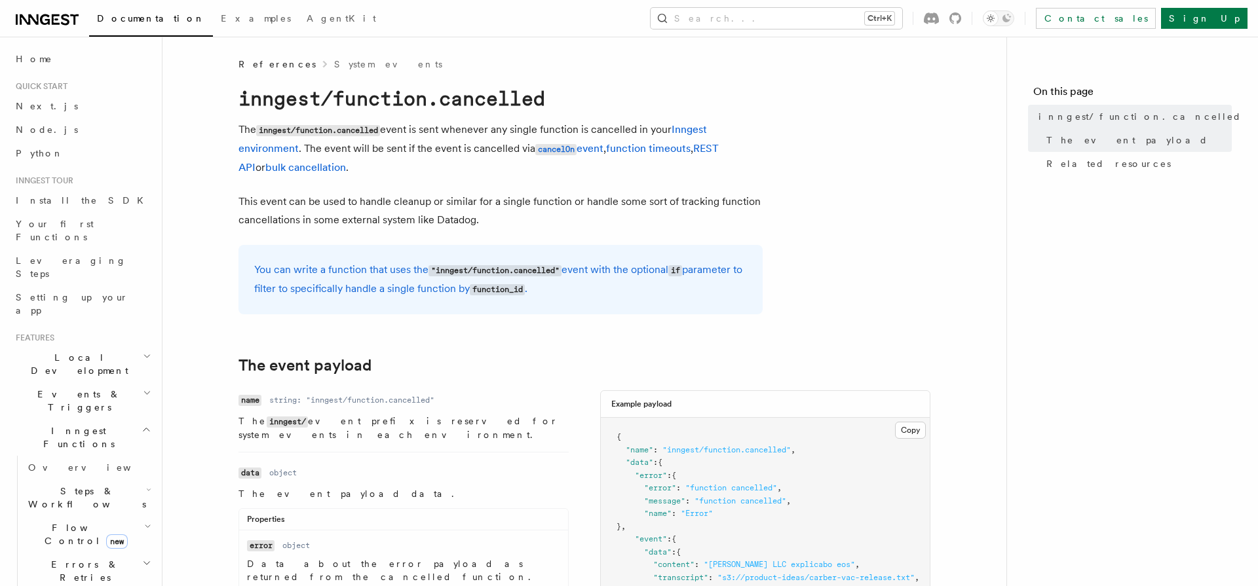
scroll to position [373, 0]
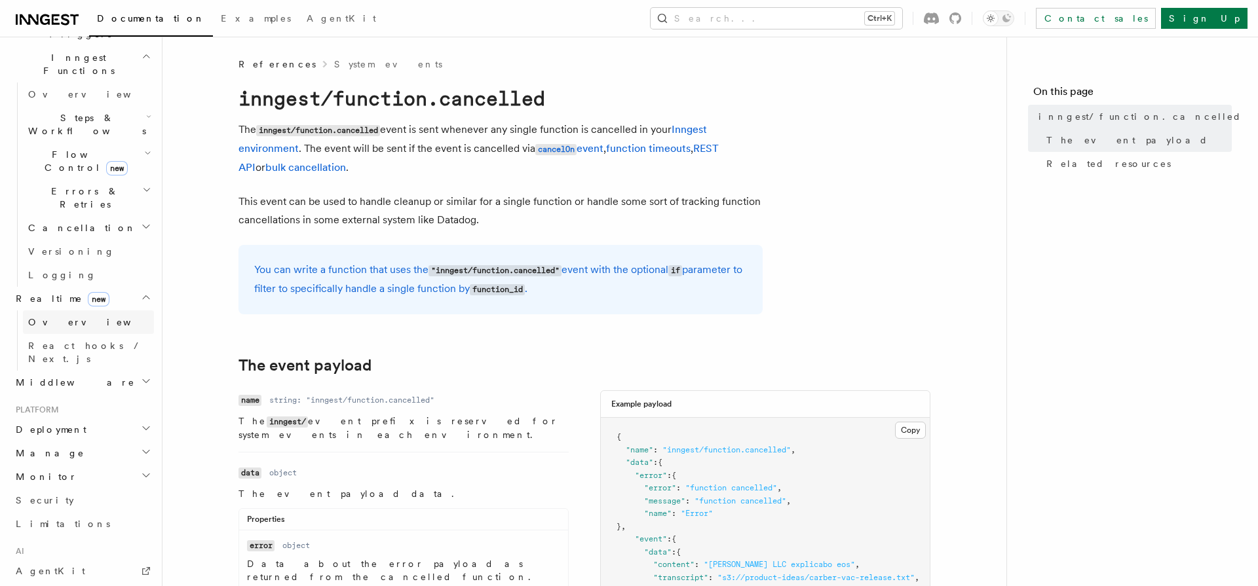
click at [70, 311] on link "Overview" at bounding box center [88, 323] width 131 height 24
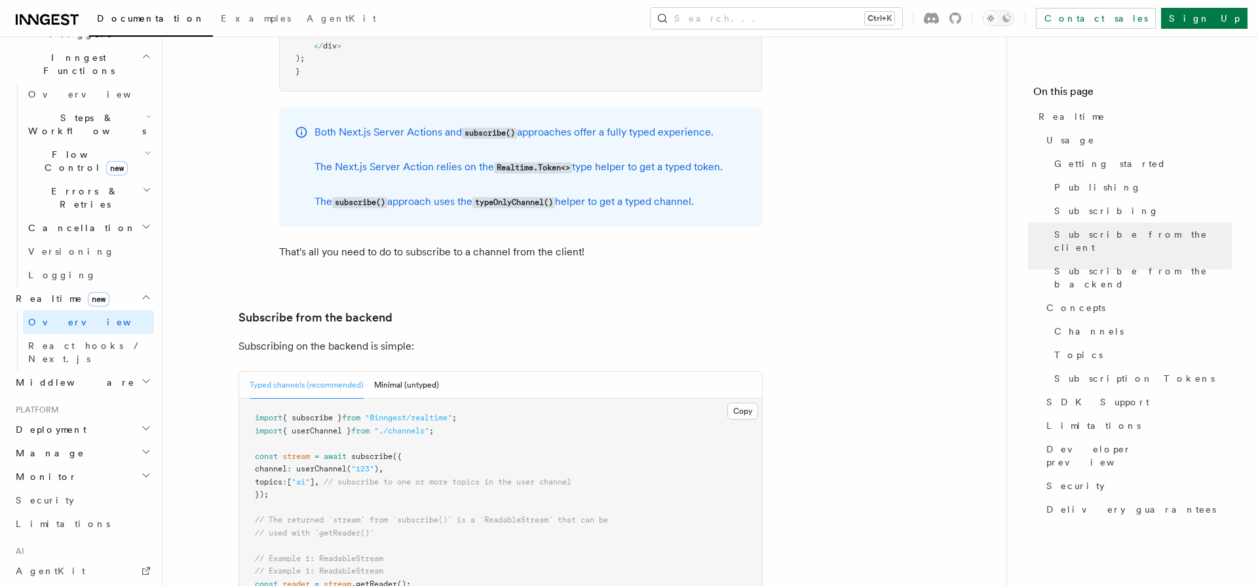
scroll to position [2532, 0]
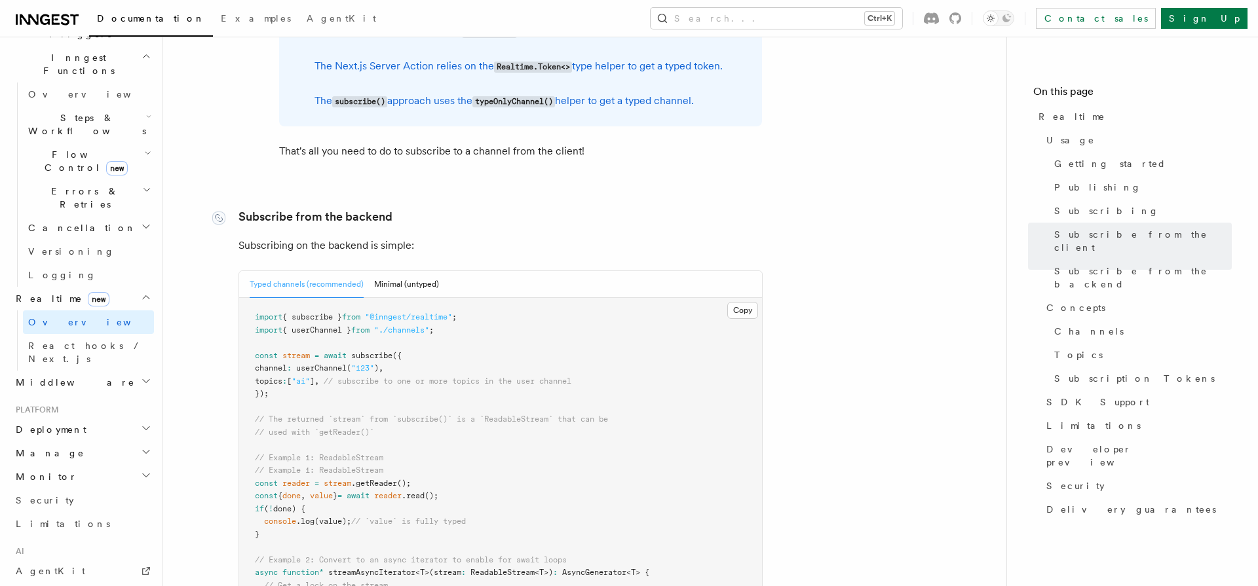
click at [315, 208] on link "Subscribe from the backend" at bounding box center [315, 217] width 154 height 18
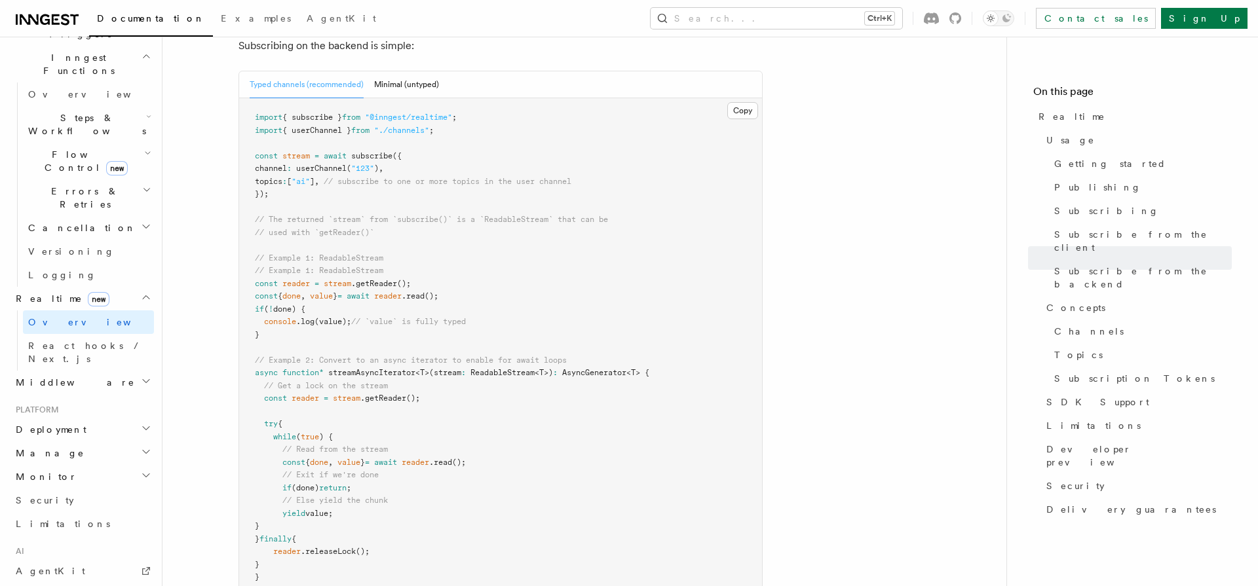
scroll to position [2641, 0]
